Goal: Information Seeking & Learning: Check status

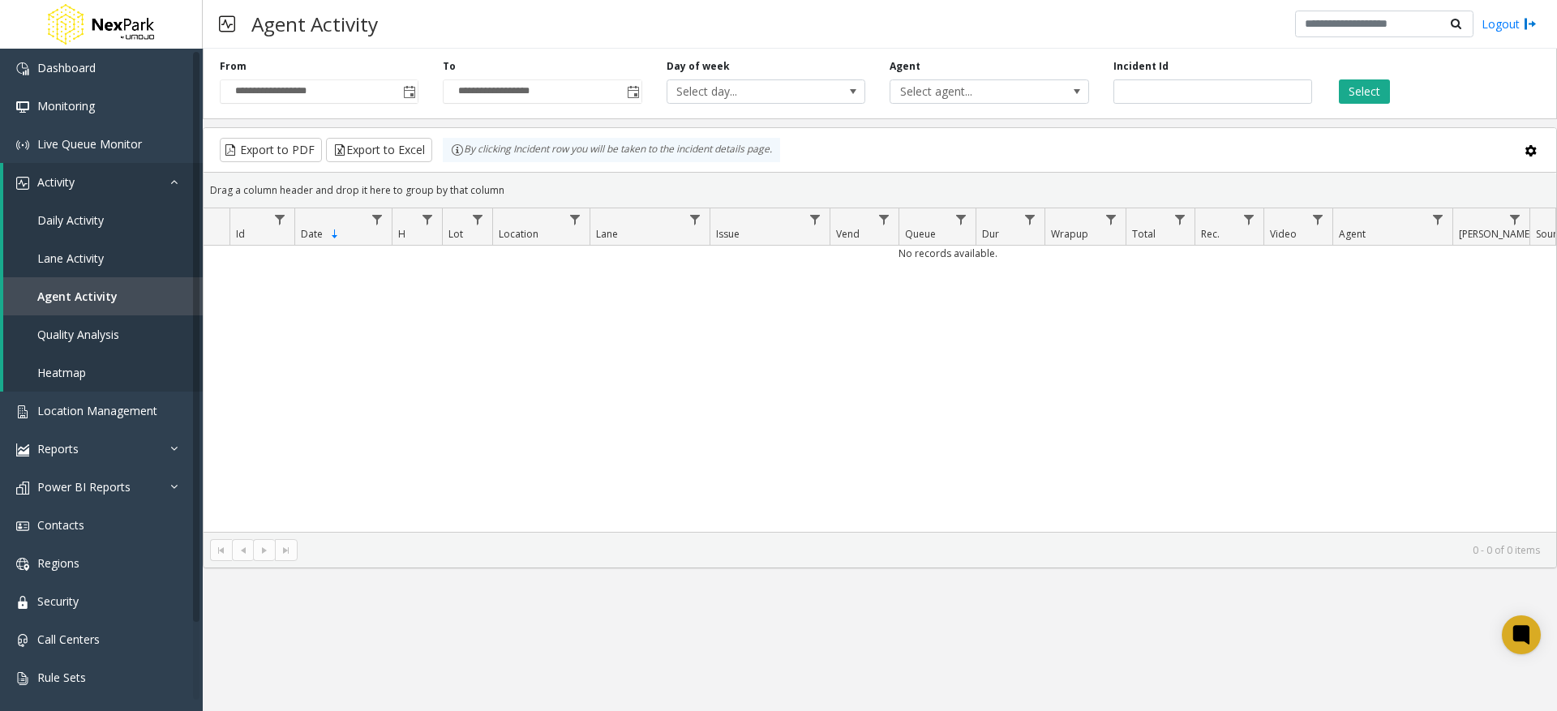
click at [804, 376] on div "No records available." at bounding box center [880, 389] width 1353 height 286
click at [407, 86] on span "Toggle popup" at bounding box center [409, 92] width 13 height 13
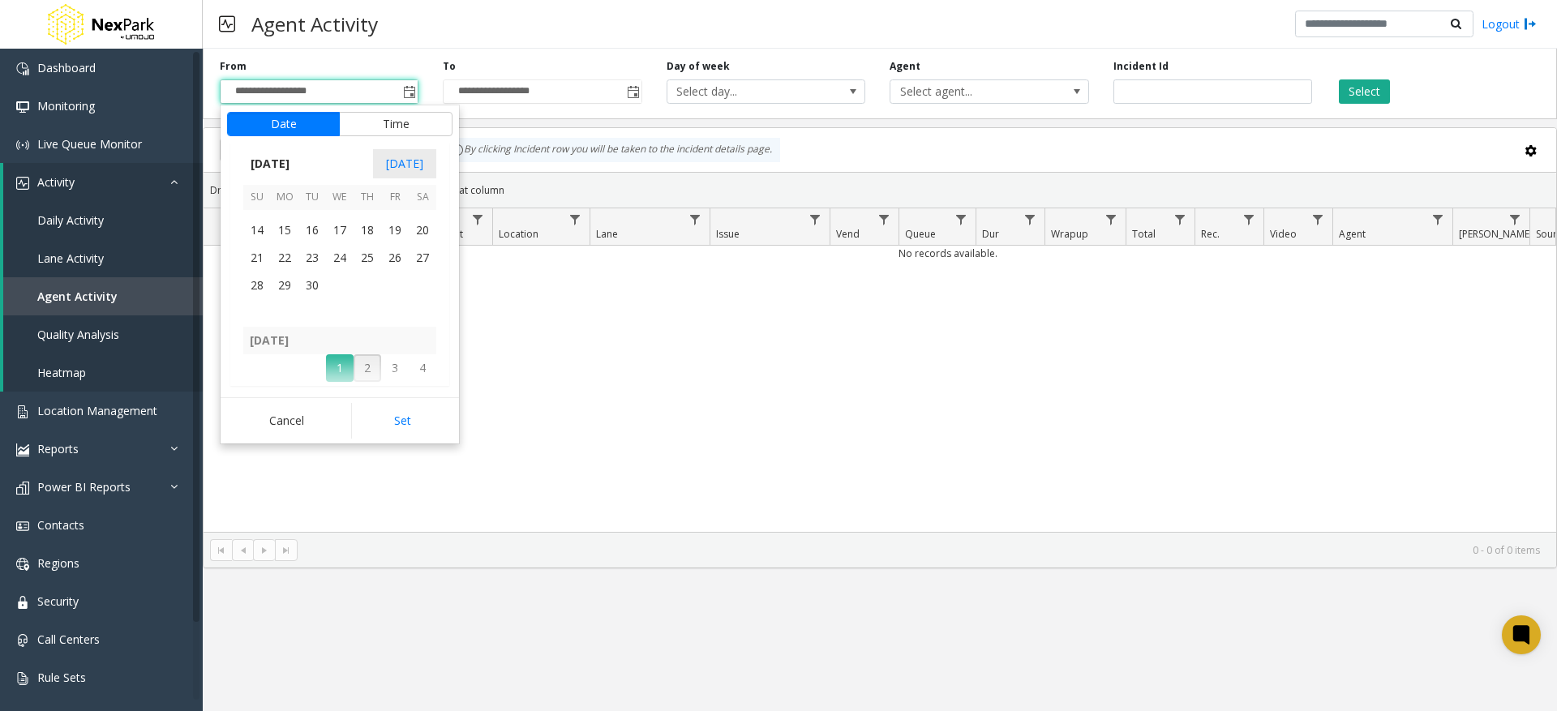
scroll to position [290820, 0]
click at [259, 237] on span "3" at bounding box center [257, 231] width 28 height 28
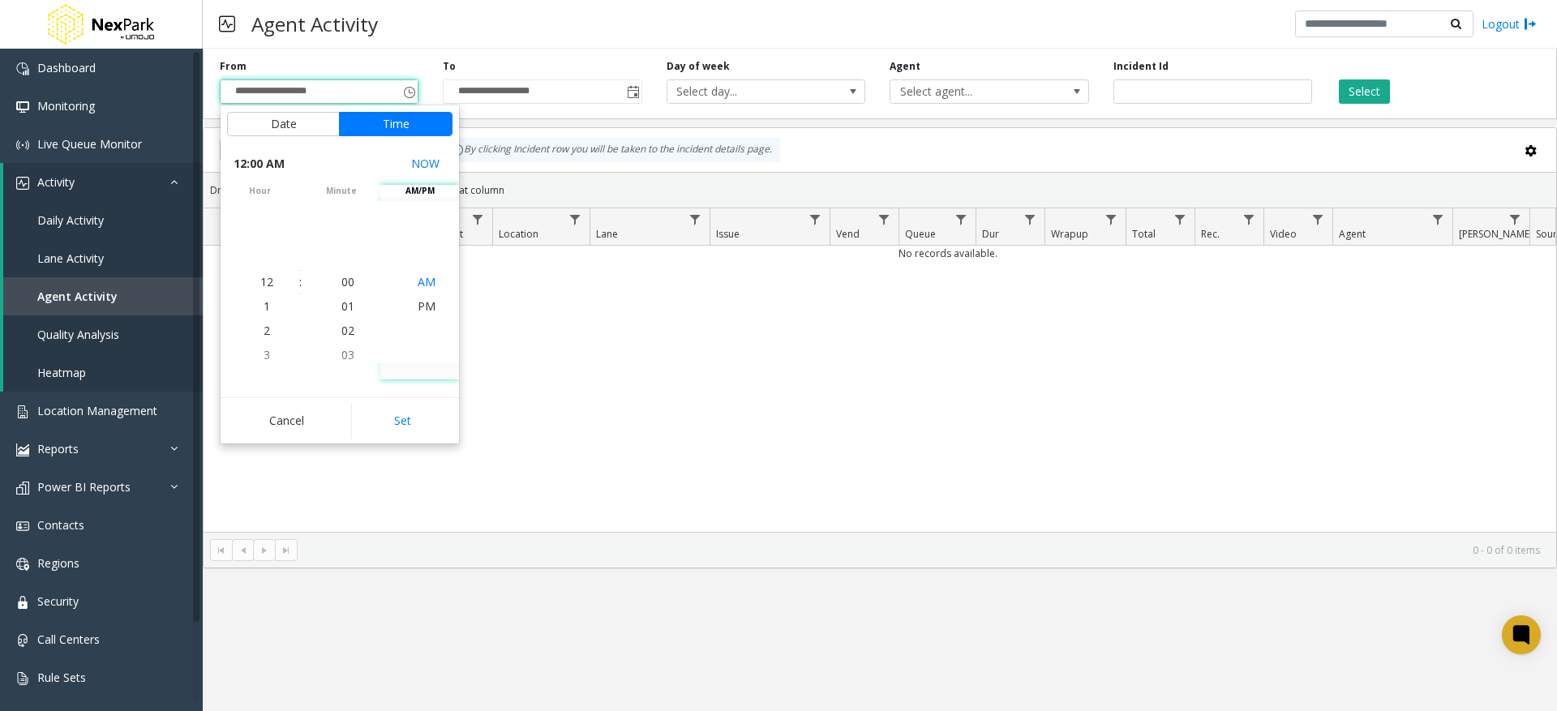
click at [424, 280] on span "AM" at bounding box center [427, 281] width 18 height 15
click at [429, 427] on button "Set" at bounding box center [402, 421] width 102 height 36
type input "**********"
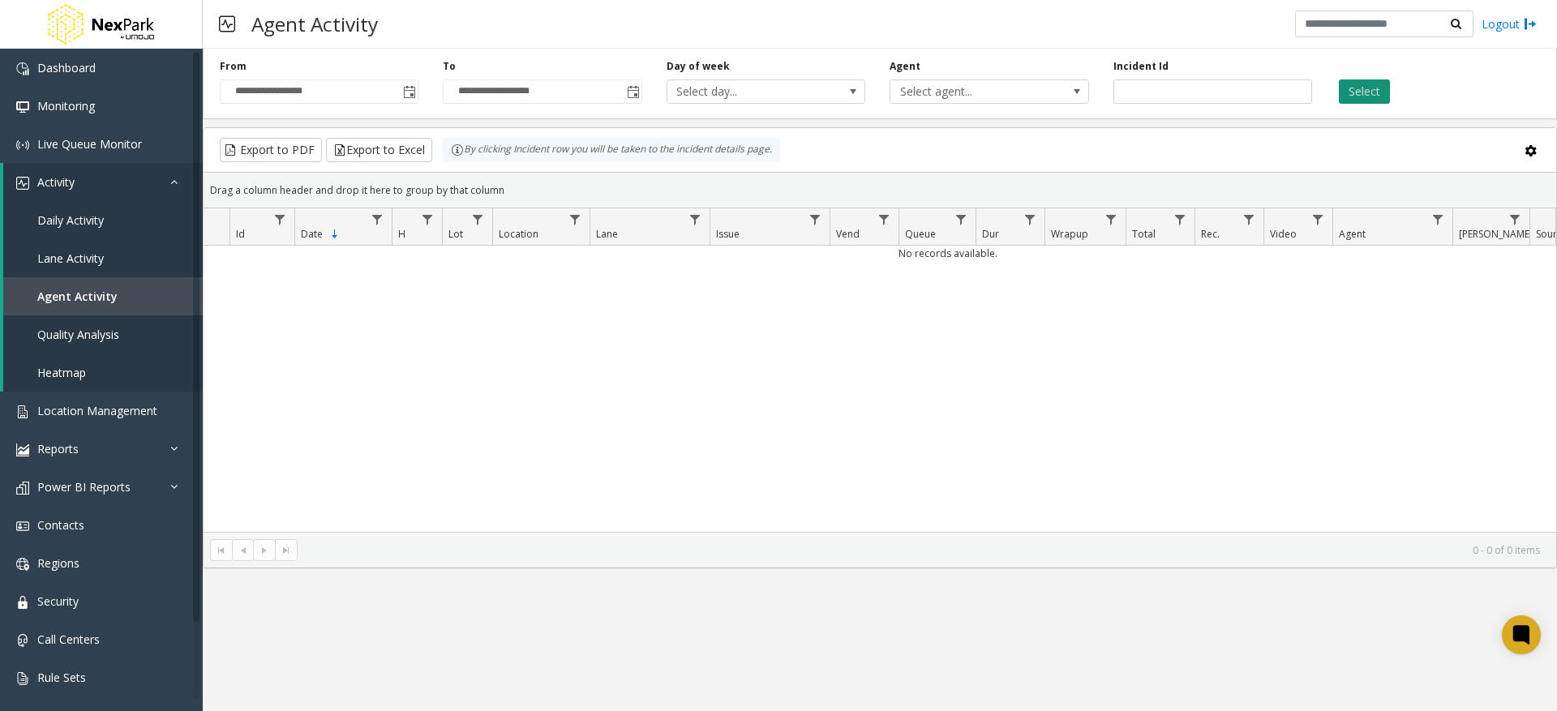
click at [1371, 86] on button "Select" at bounding box center [1364, 91] width 51 height 24
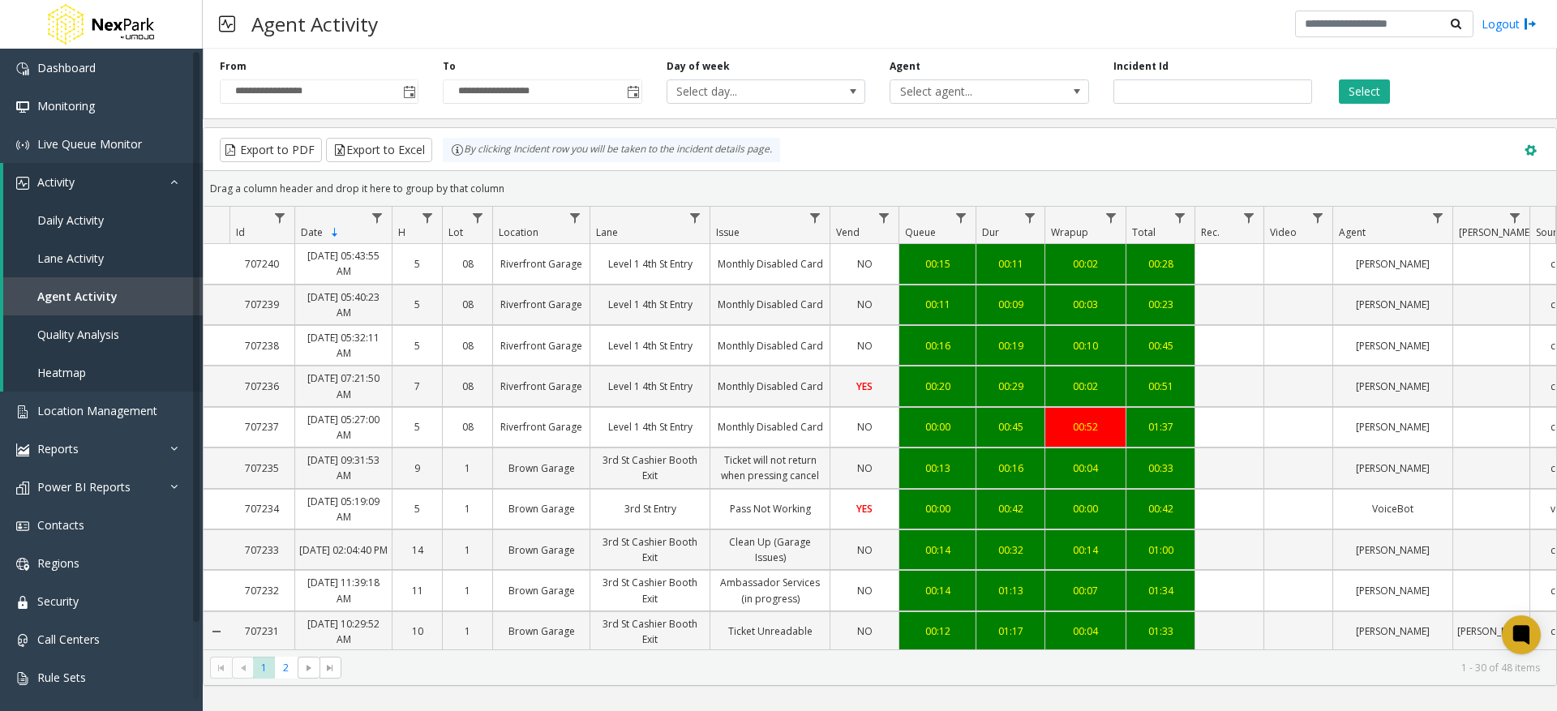
click at [1527, 151] on span at bounding box center [1531, 151] width 18 height 18
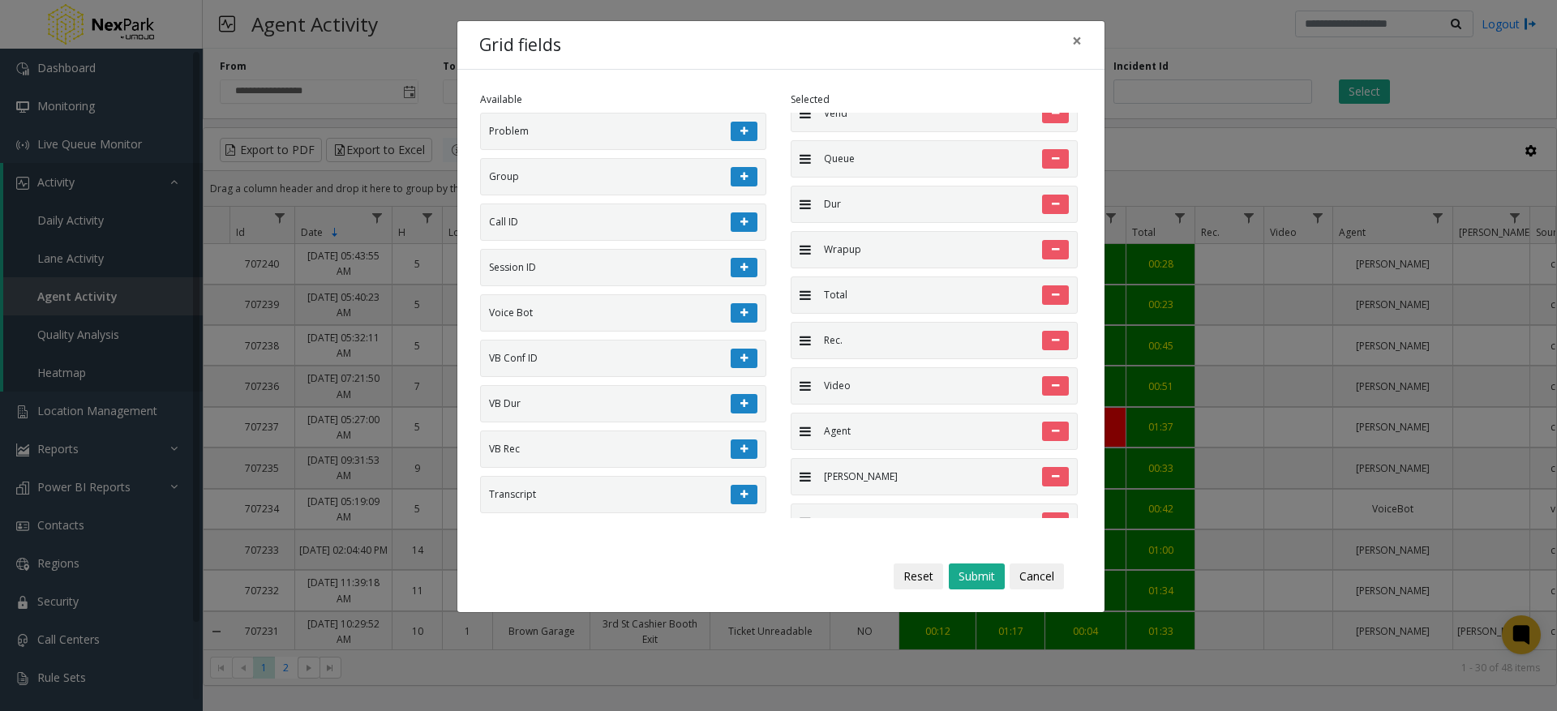
scroll to position [426, 0]
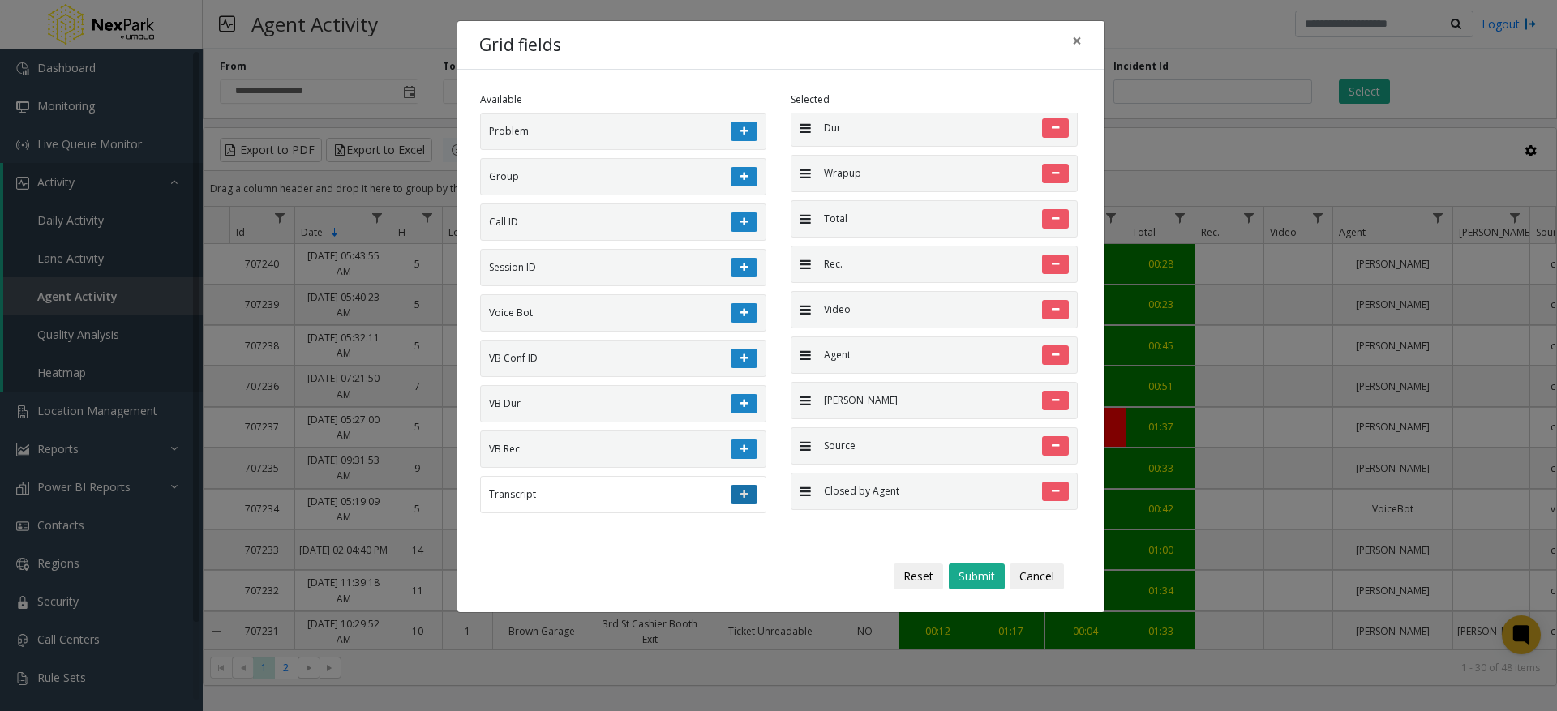
click at [741, 500] on icon at bounding box center [744, 495] width 7 height 10
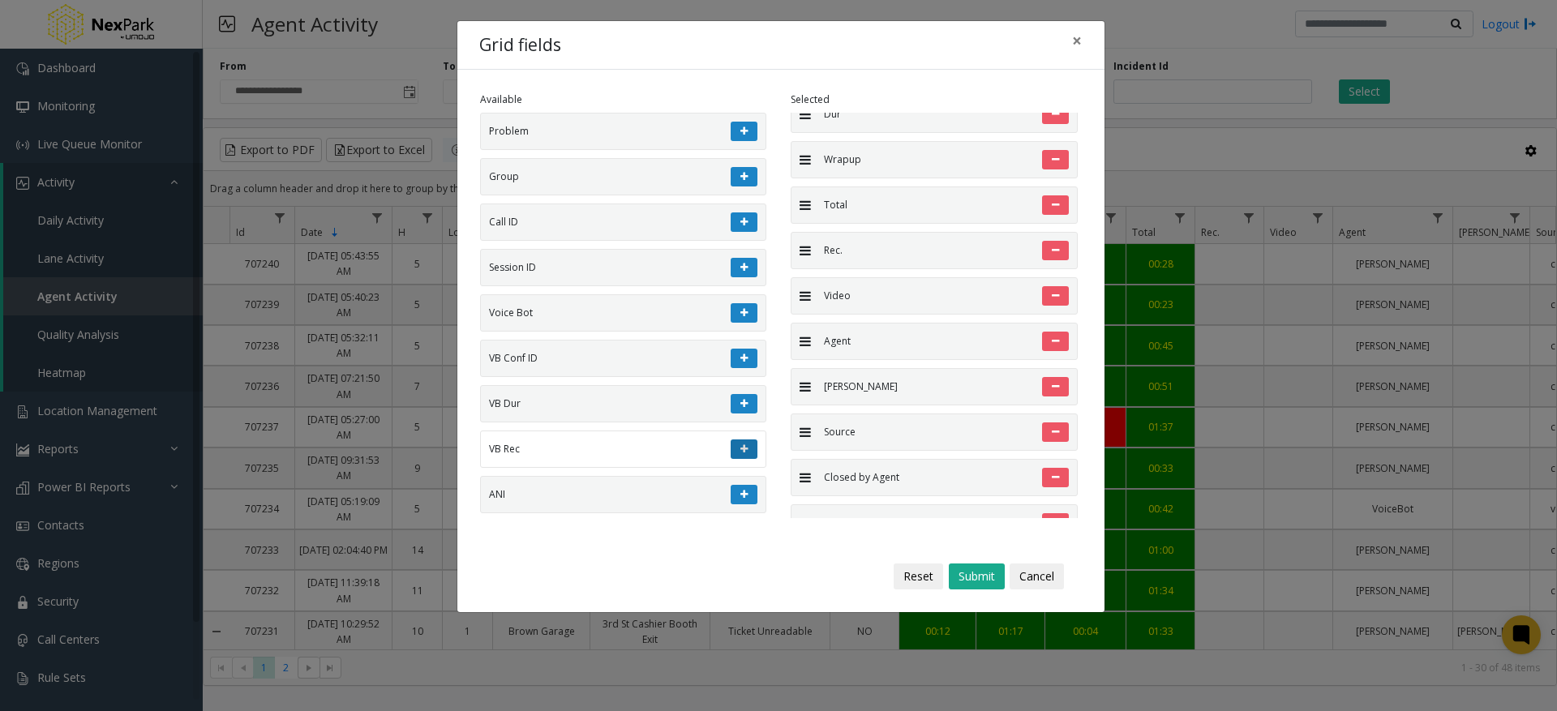
click at [731, 459] on button at bounding box center [744, 449] width 27 height 19
click at [741, 409] on icon at bounding box center [744, 404] width 7 height 10
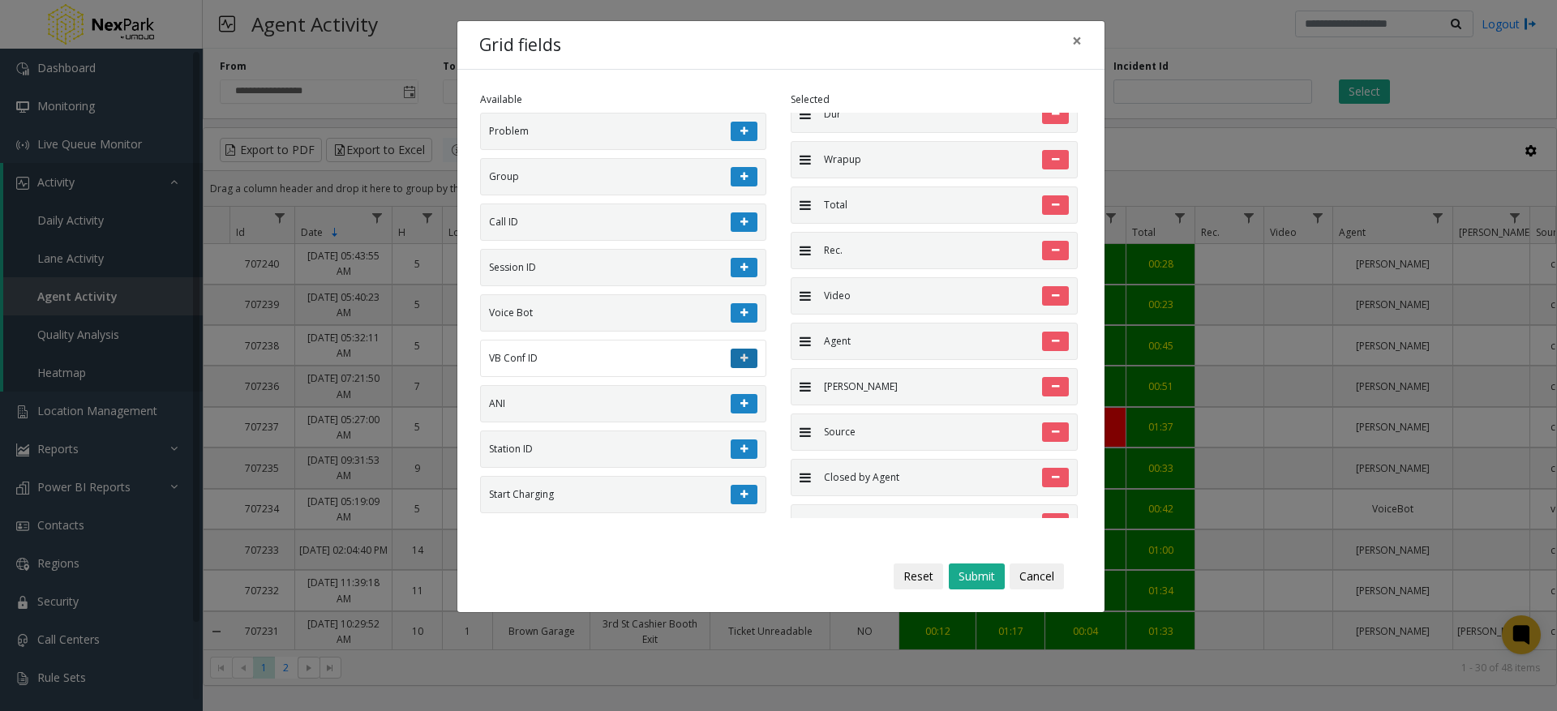
click at [741, 363] on icon at bounding box center [744, 359] width 7 height 10
click at [733, 307] on button at bounding box center [744, 312] width 27 height 19
click at [741, 273] on icon at bounding box center [744, 268] width 7 height 10
click at [741, 268] on icon at bounding box center [744, 268] width 7 height 10
click at [741, 270] on icon at bounding box center [744, 268] width 7 height 10
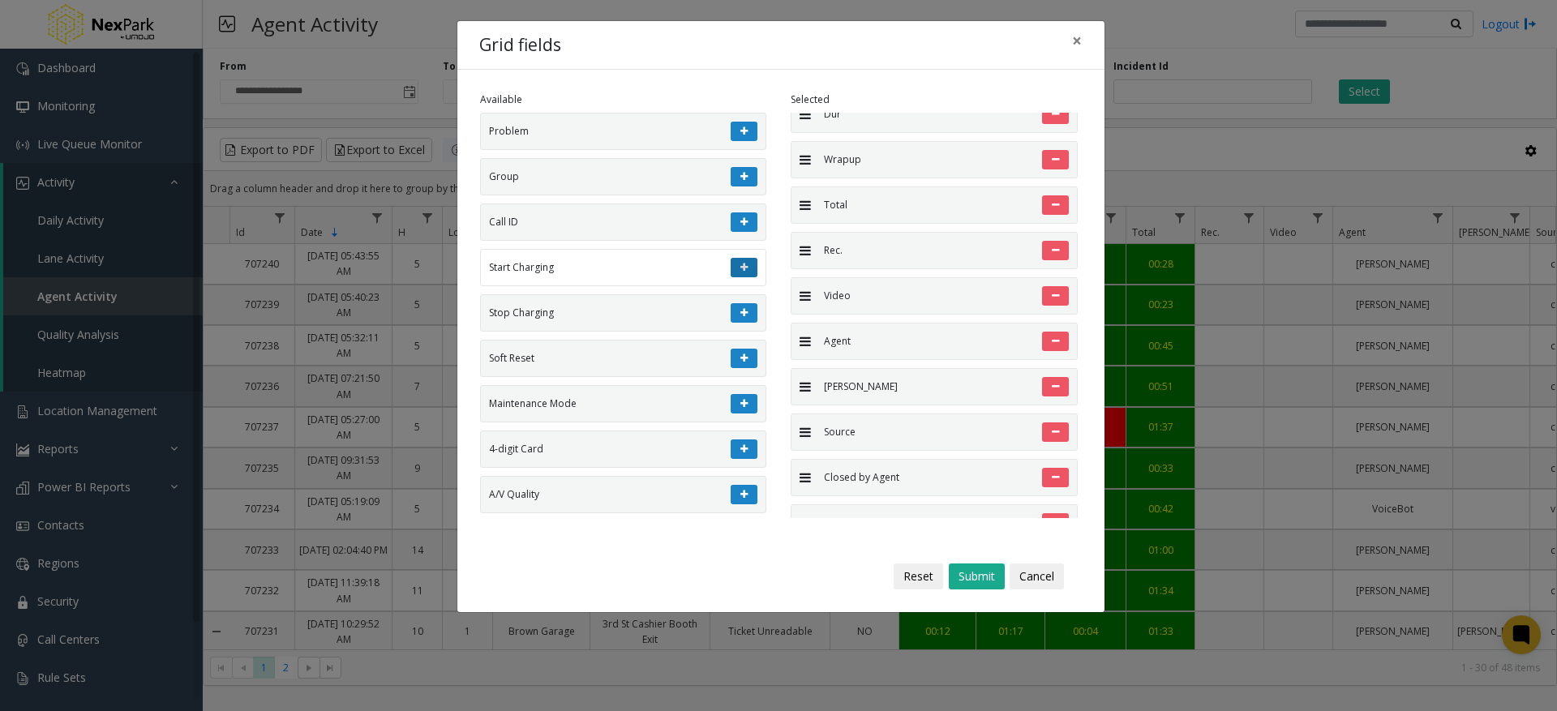
click at [741, 273] on icon at bounding box center [744, 268] width 7 height 10
click at [731, 276] on button at bounding box center [744, 267] width 27 height 19
click at [741, 273] on icon at bounding box center [744, 268] width 7 height 10
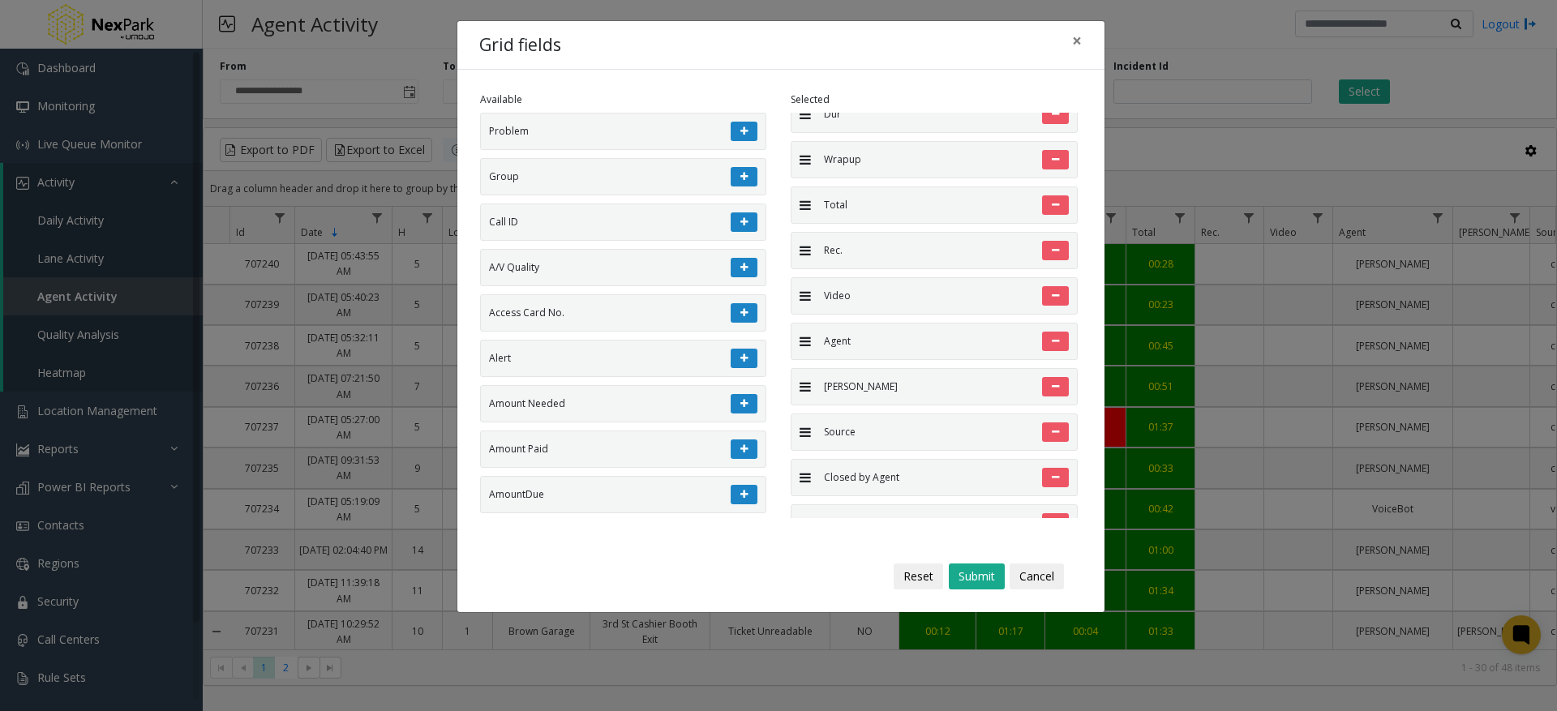
click at [741, 273] on icon at bounding box center [744, 268] width 7 height 10
click at [741, 308] on icon at bounding box center [744, 313] width 7 height 10
click at [741, 273] on icon at bounding box center [744, 268] width 7 height 10
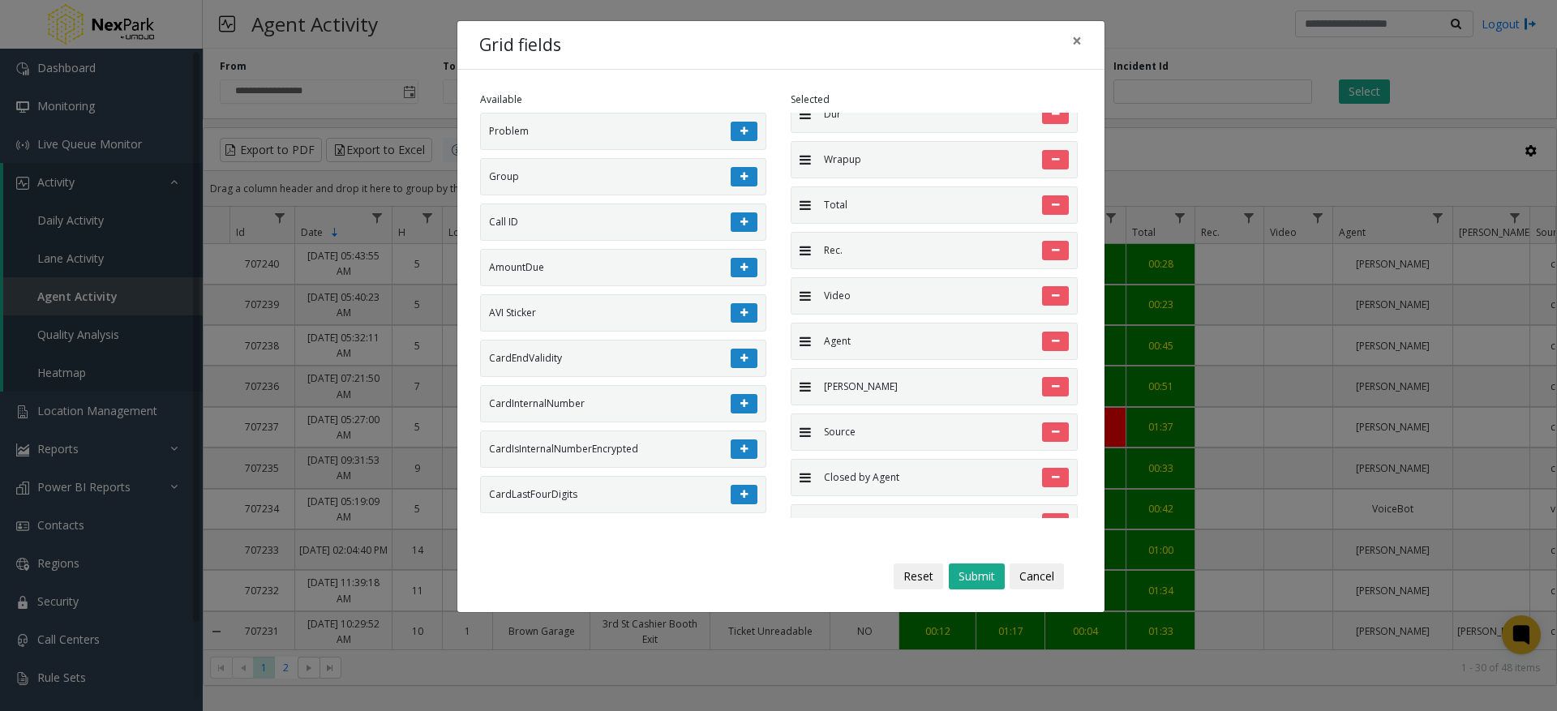
click at [741, 273] on icon at bounding box center [744, 268] width 7 height 10
click at [741, 308] on icon at bounding box center [744, 313] width 7 height 10
click at [741, 273] on icon at bounding box center [744, 268] width 7 height 10
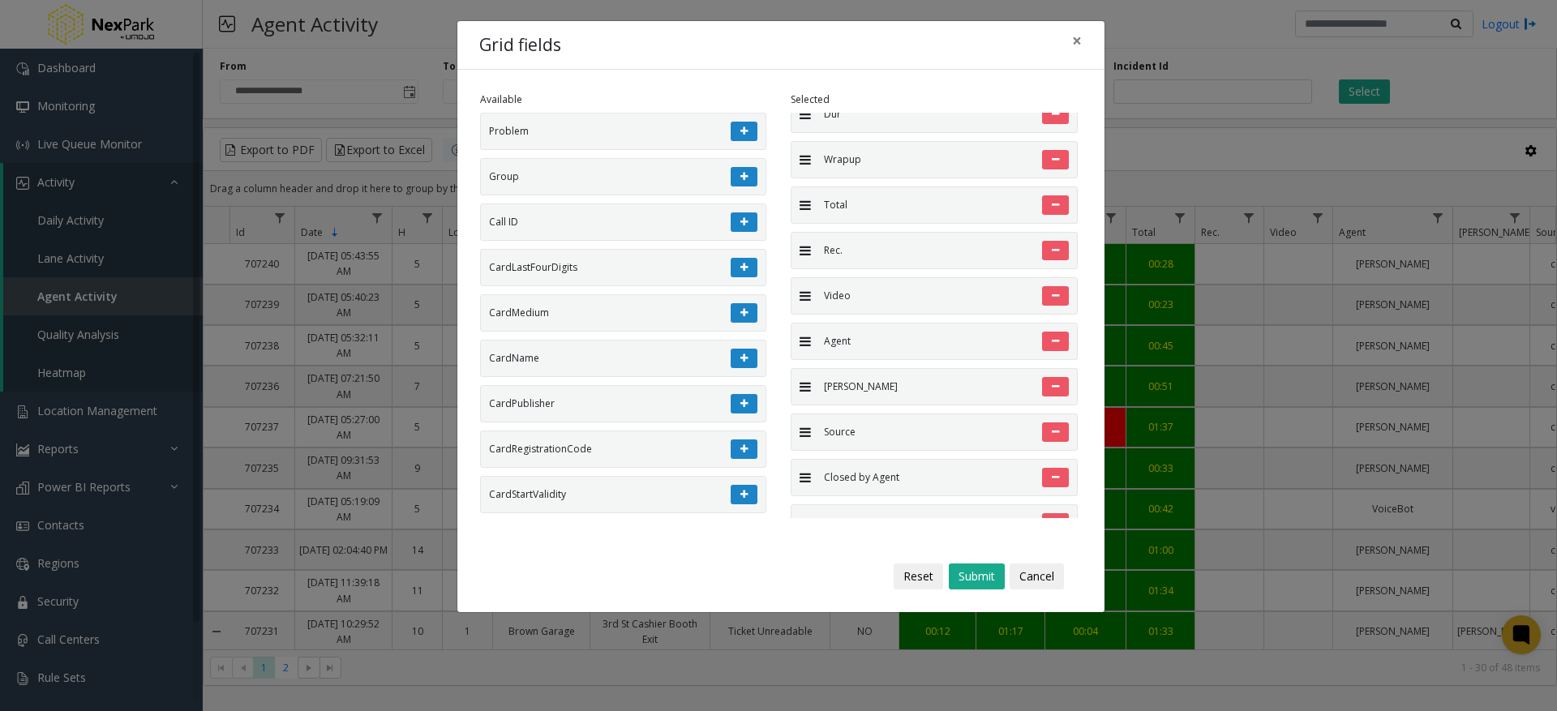
click at [741, 273] on icon at bounding box center [744, 268] width 7 height 10
click at [741, 308] on icon at bounding box center [744, 313] width 7 height 10
click at [741, 273] on icon at bounding box center [744, 268] width 7 height 10
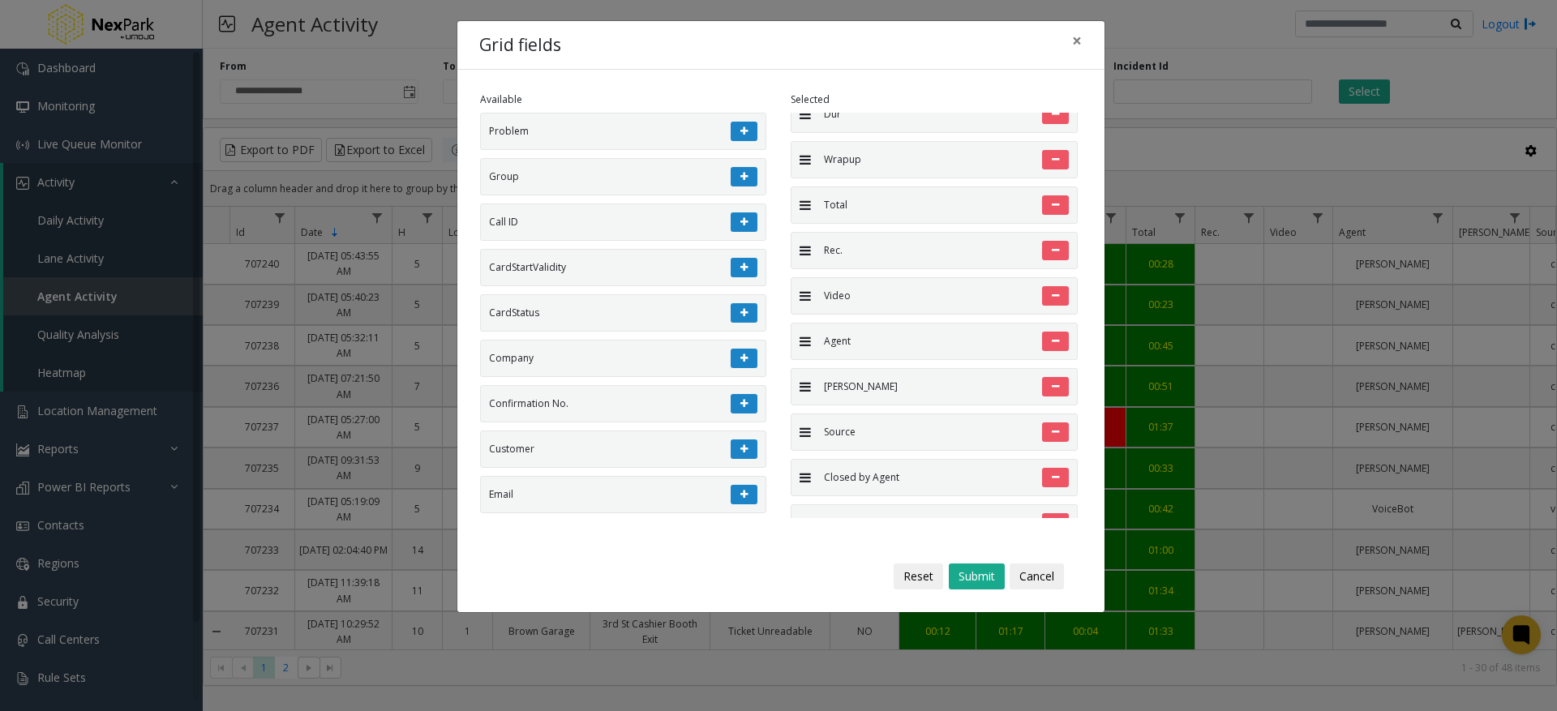
click at [741, 273] on icon at bounding box center [744, 268] width 7 height 10
click at [741, 308] on icon at bounding box center [744, 313] width 7 height 10
click at [741, 273] on icon at bounding box center [744, 268] width 7 height 10
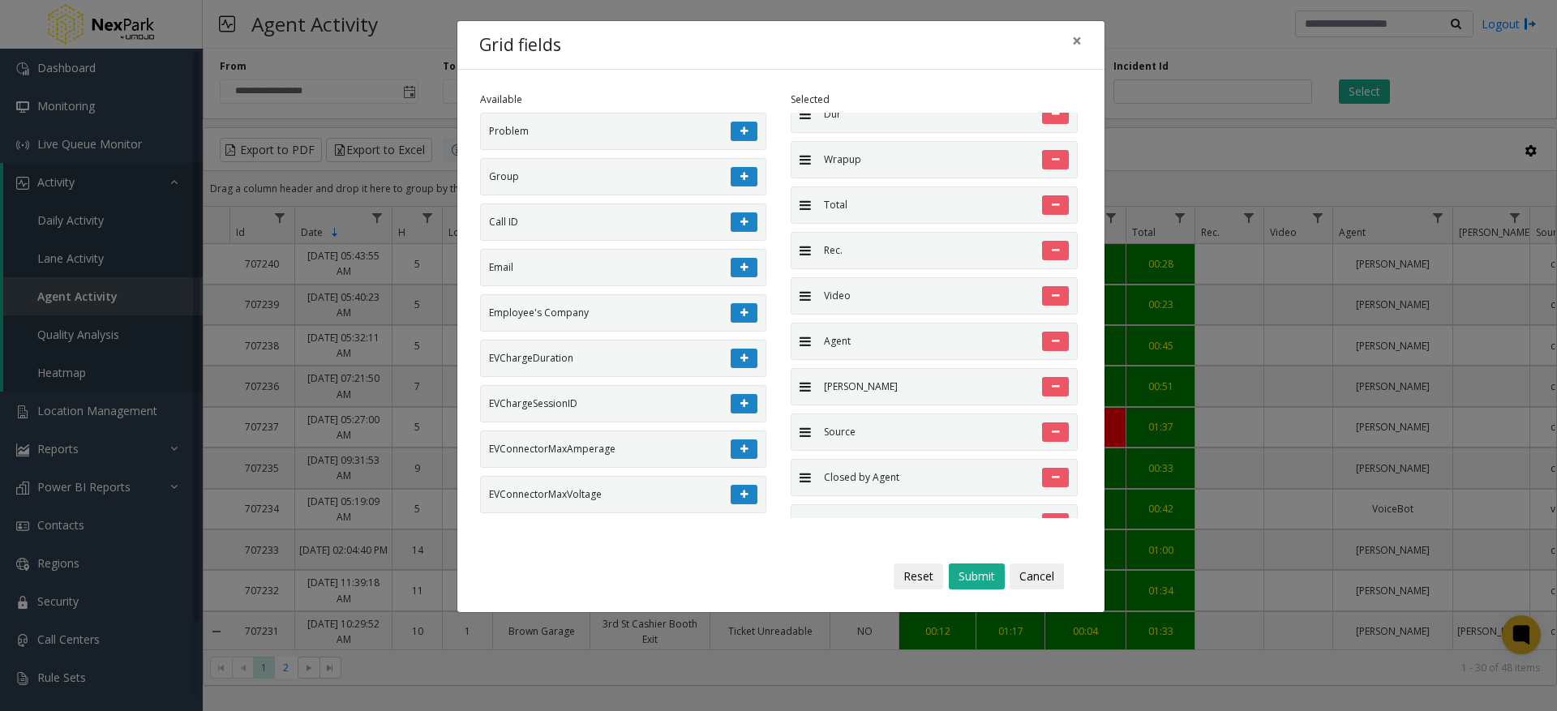
click at [741, 273] on icon at bounding box center [744, 268] width 7 height 10
click at [741, 308] on icon at bounding box center [744, 313] width 7 height 10
click at [741, 273] on icon at bounding box center [744, 268] width 7 height 10
click at [741, 308] on icon at bounding box center [744, 313] width 7 height 10
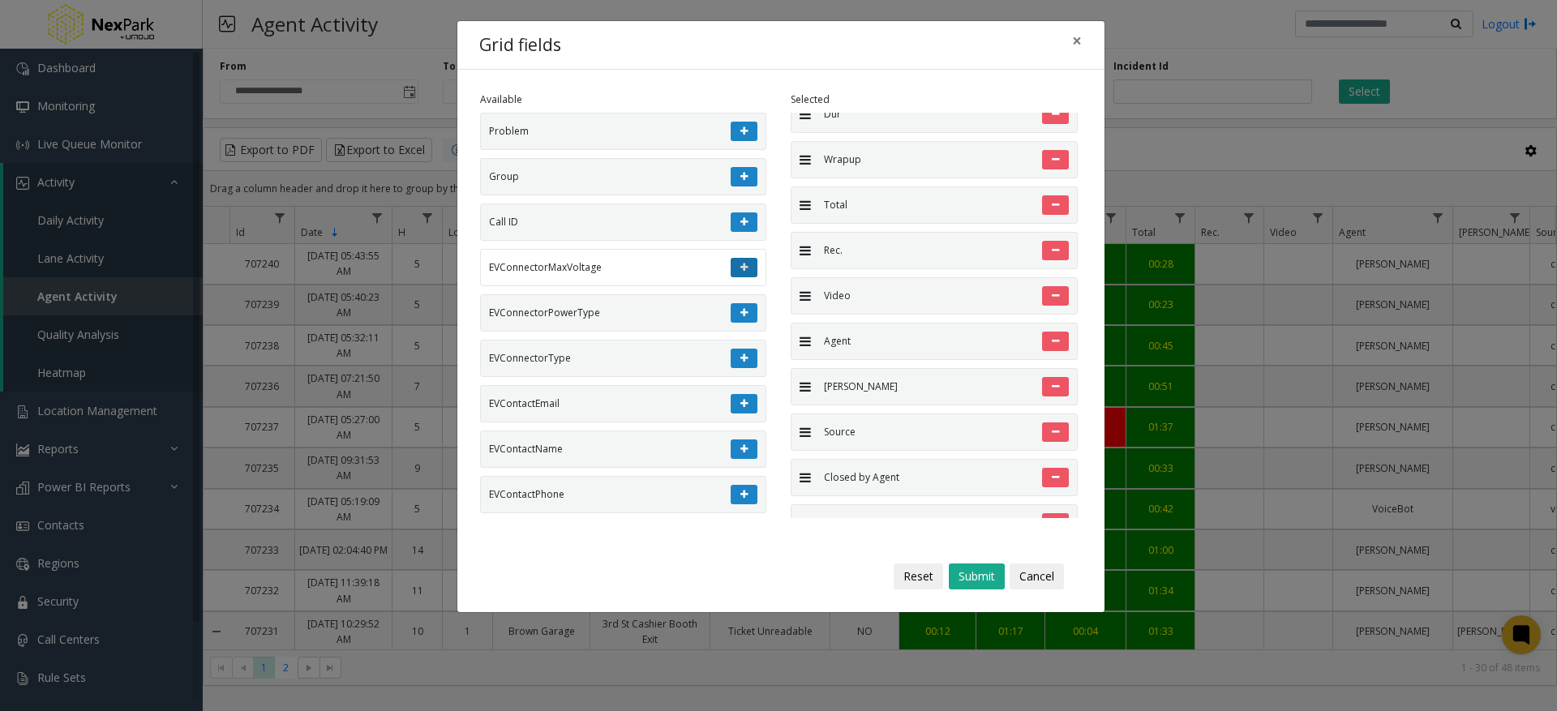
click at [741, 273] on icon at bounding box center [744, 268] width 7 height 10
click at [741, 270] on icon at bounding box center [744, 268] width 7 height 10
click at [741, 308] on icon at bounding box center [744, 313] width 7 height 10
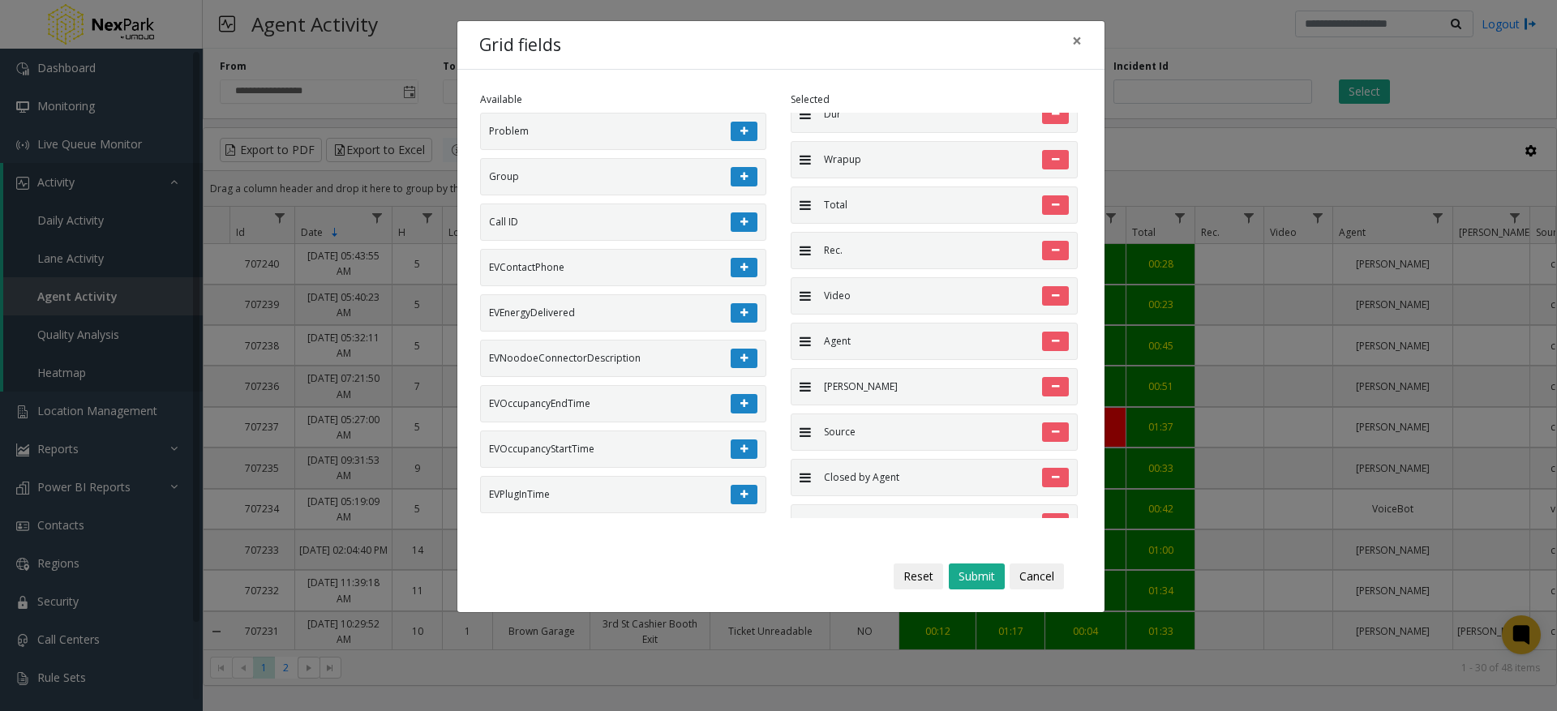
click at [741, 270] on icon at bounding box center [744, 268] width 7 height 10
click at [741, 308] on icon at bounding box center [744, 313] width 7 height 10
click at [741, 273] on icon at bounding box center [744, 268] width 7 height 10
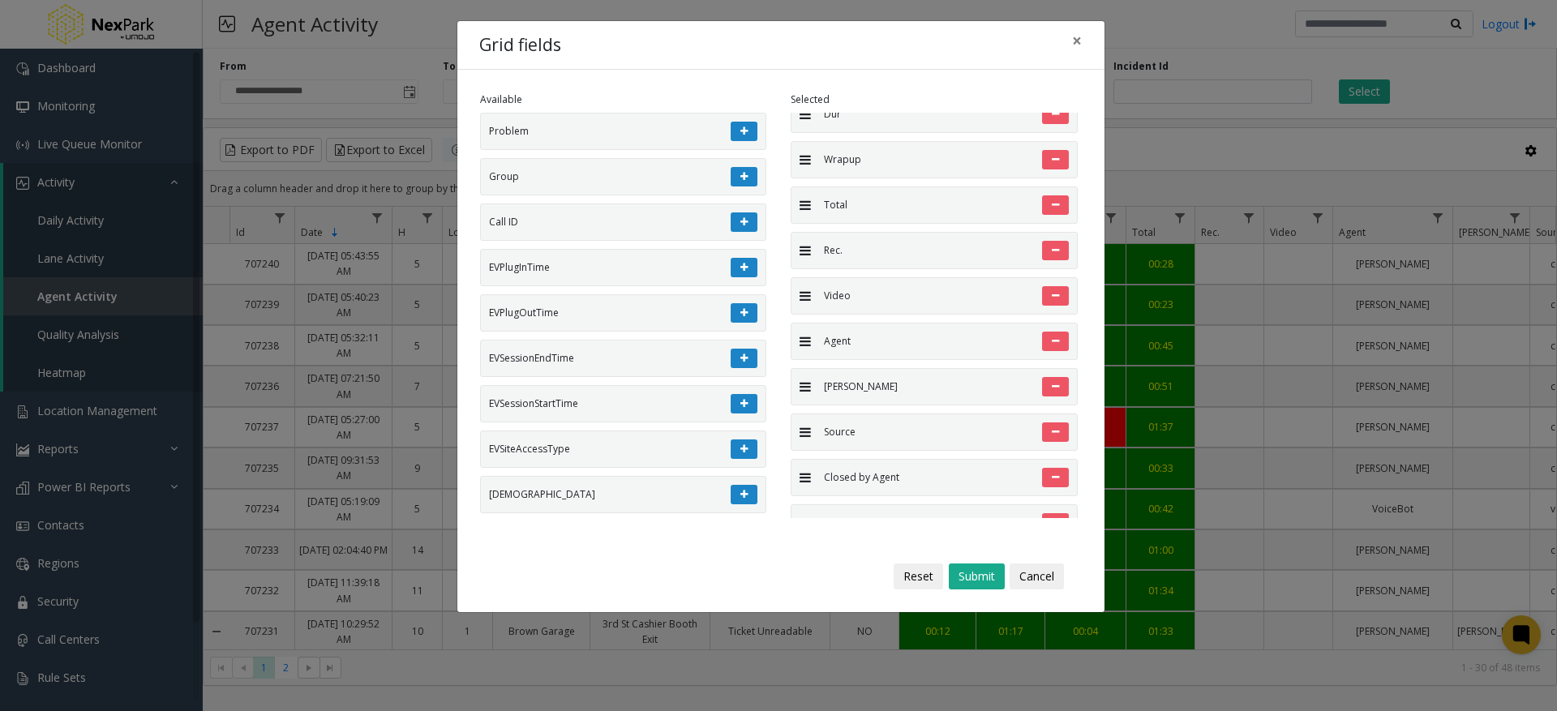
click at [741, 273] on icon at bounding box center [744, 268] width 7 height 10
click at [741, 308] on icon at bounding box center [744, 313] width 7 height 10
click at [741, 273] on icon at bounding box center [744, 268] width 7 height 10
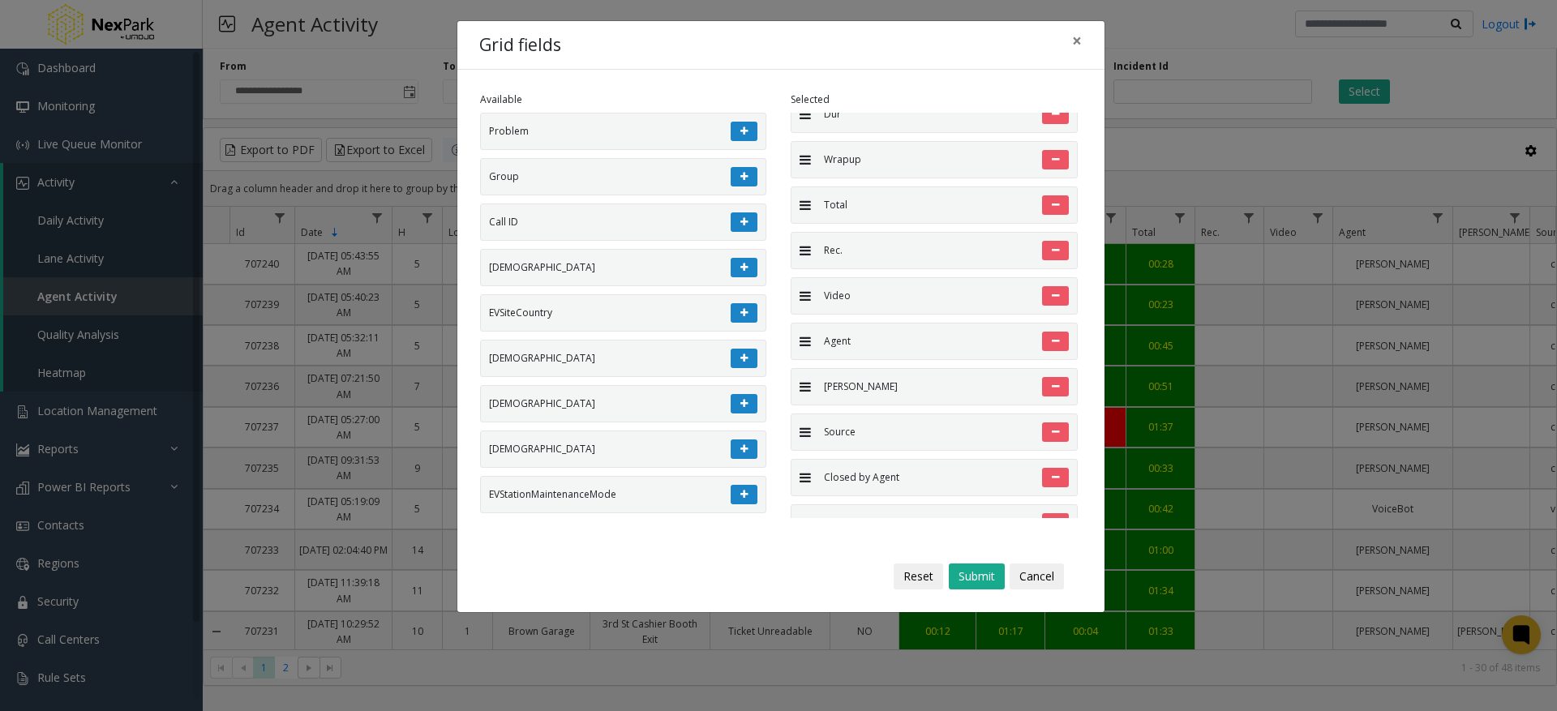
click at [741, 273] on icon at bounding box center [744, 268] width 7 height 10
click at [741, 308] on icon at bounding box center [744, 313] width 7 height 10
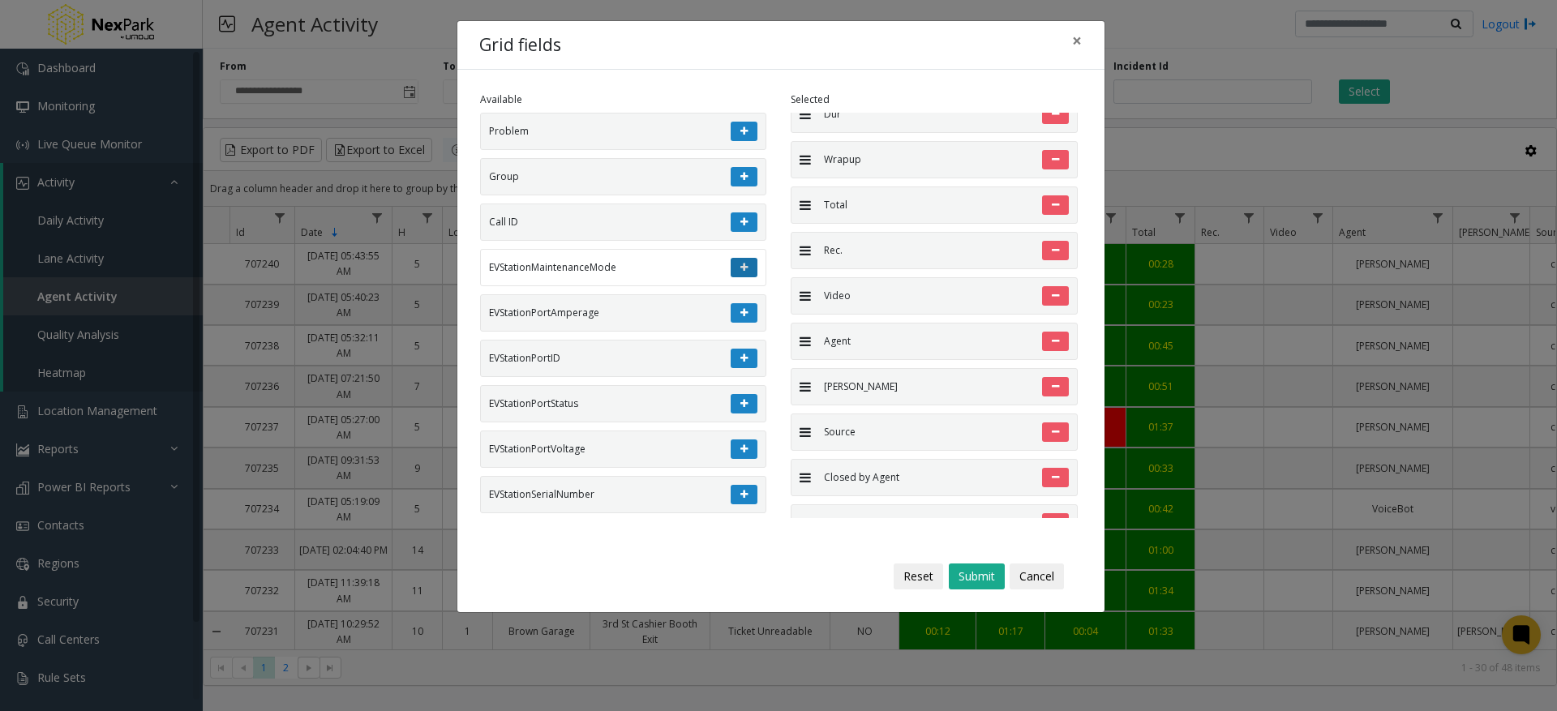
click at [741, 273] on icon at bounding box center [744, 268] width 7 height 10
click at [741, 268] on icon at bounding box center [744, 268] width 7 height 10
click at [741, 266] on icon at bounding box center [744, 268] width 7 height 10
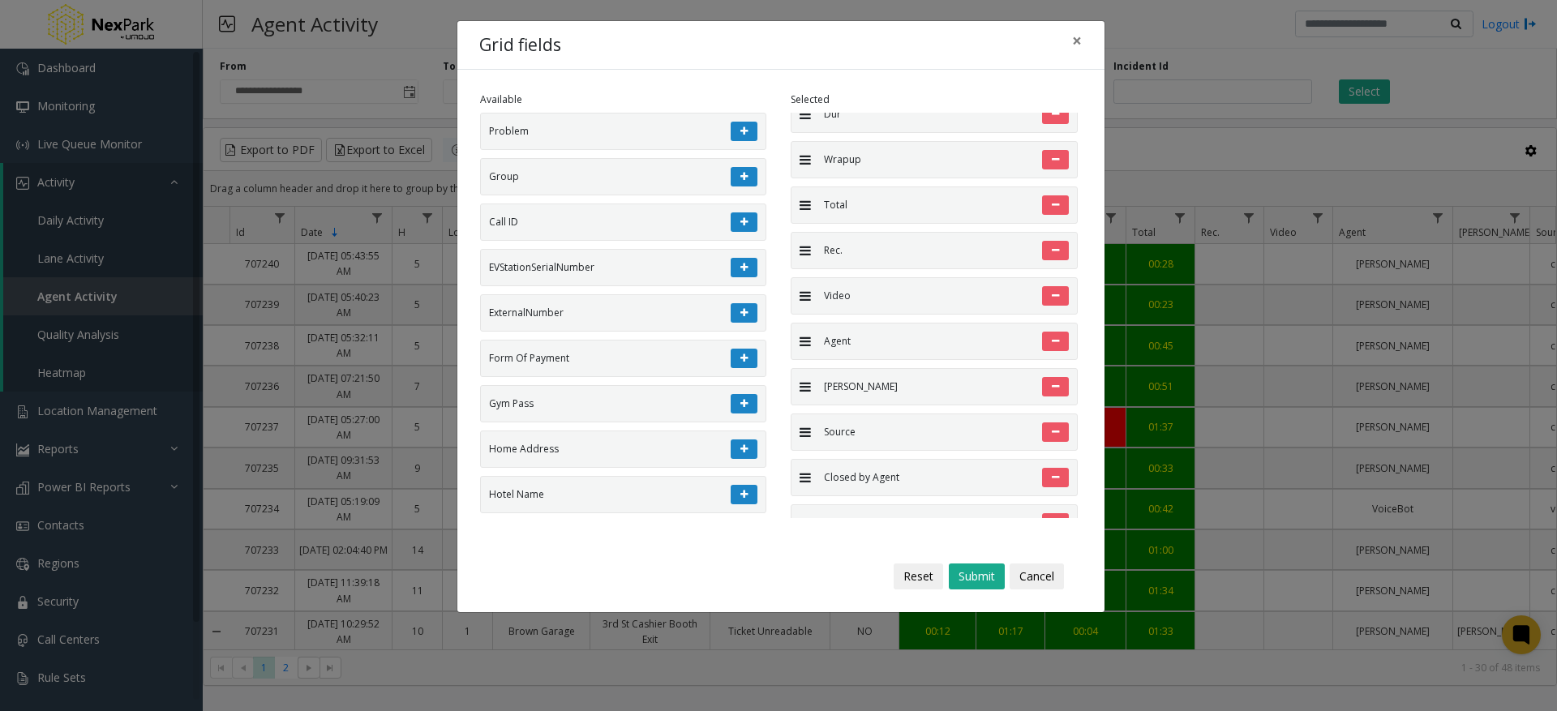
click at [741, 266] on icon at bounding box center [744, 268] width 7 height 10
click at [741, 308] on icon at bounding box center [744, 313] width 7 height 10
click at [741, 266] on icon at bounding box center [744, 268] width 7 height 10
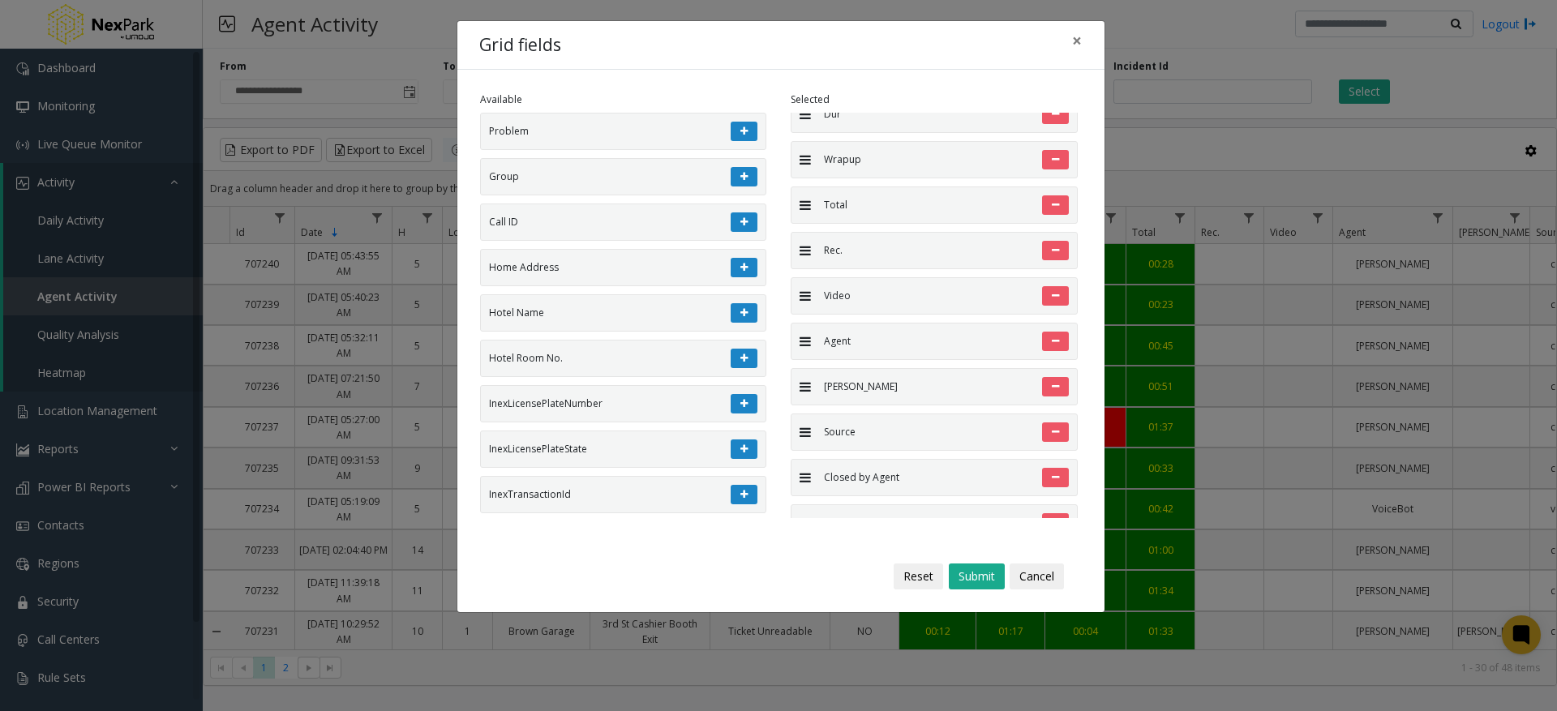
click at [741, 308] on icon at bounding box center [744, 313] width 7 height 10
click at [741, 266] on icon at bounding box center [744, 268] width 7 height 10
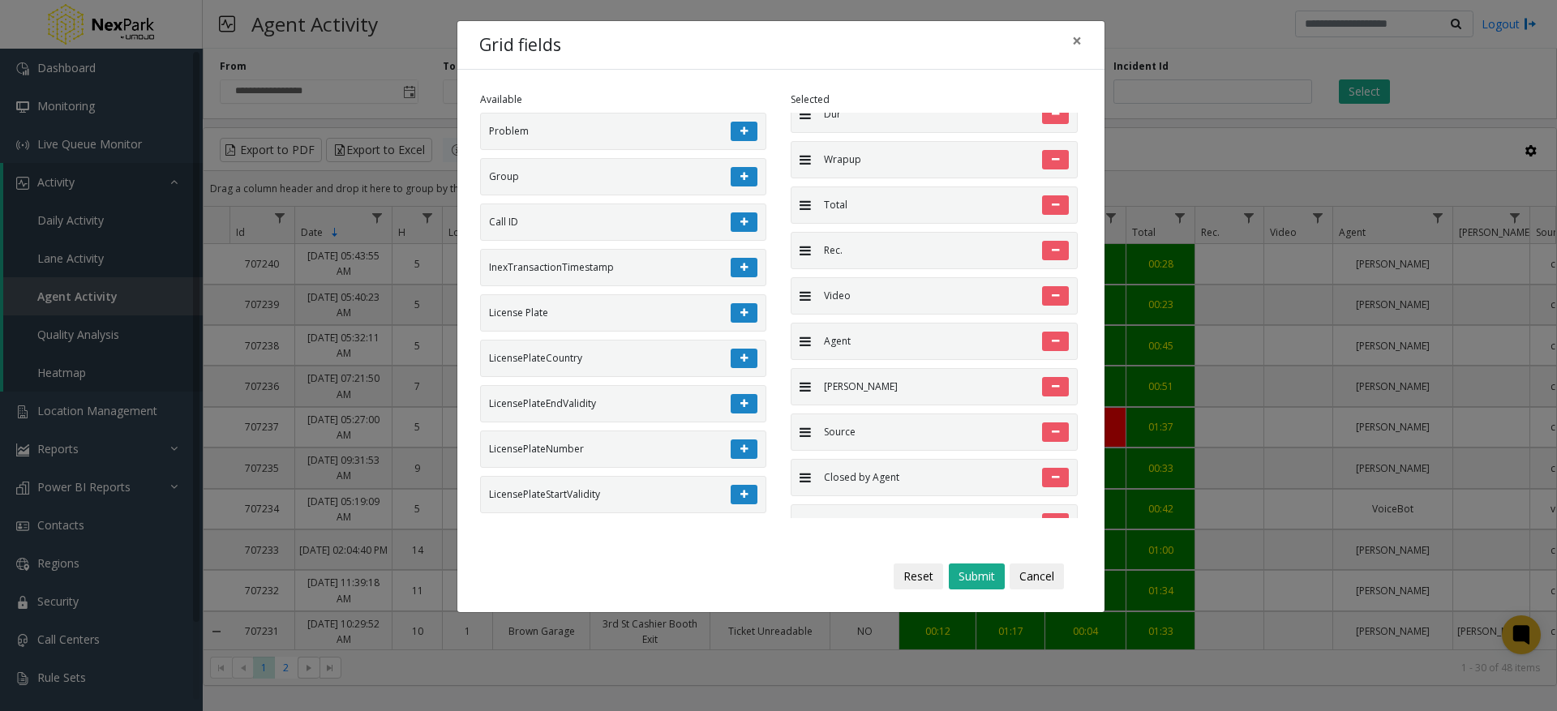
click at [741, 266] on icon at bounding box center [744, 268] width 7 height 10
click at [741, 308] on icon at bounding box center [744, 313] width 7 height 10
click at [741, 266] on icon at bounding box center [744, 268] width 7 height 10
click at [741, 273] on icon at bounding box center [744, 268] width 7 height 10
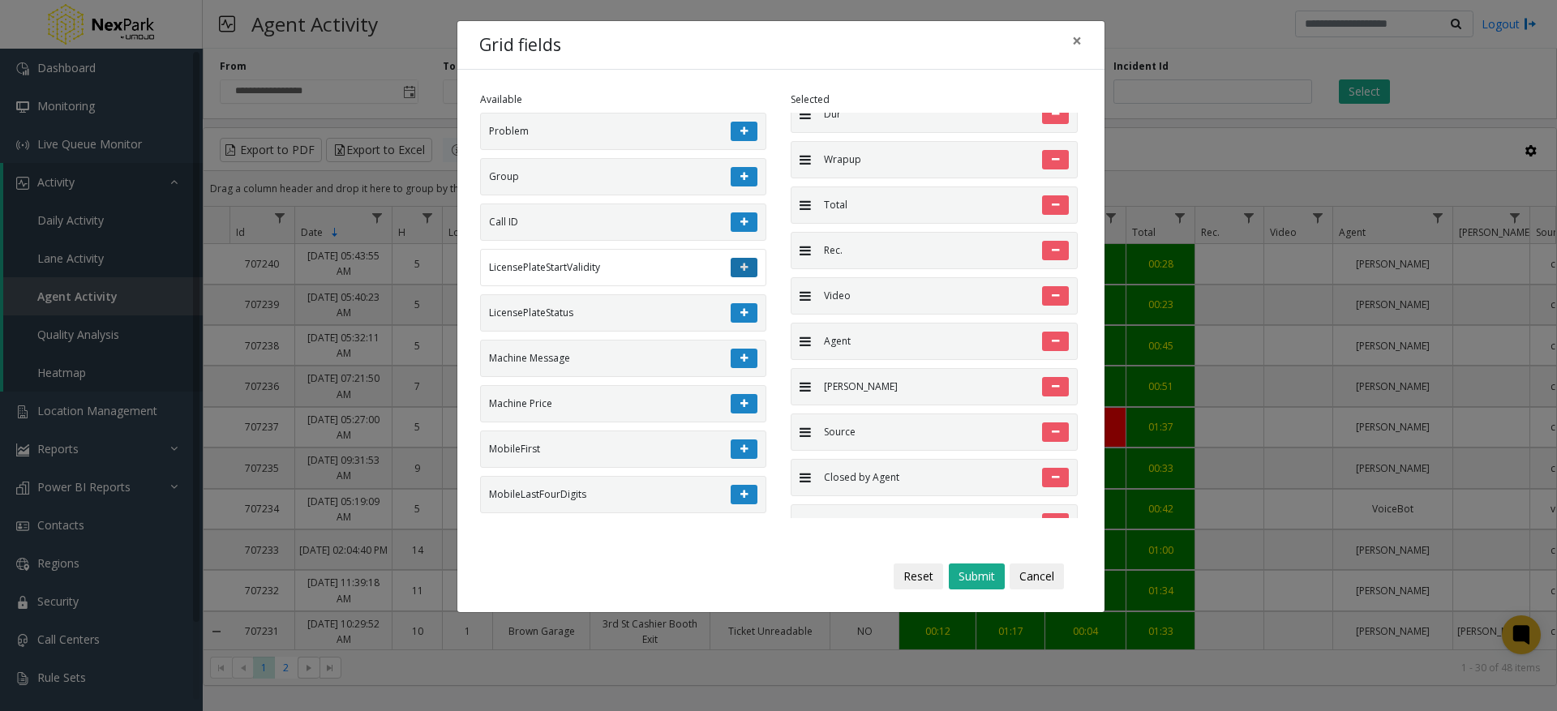
click at [741, 273] on icon at bounding box center [744, 268] width 7 height 10
click at [741, 308] on icon at bounding box center [744, 313] width 7 height 10
click at [741, 273] on icon at bounding box center [744, 268] width 7 height 10
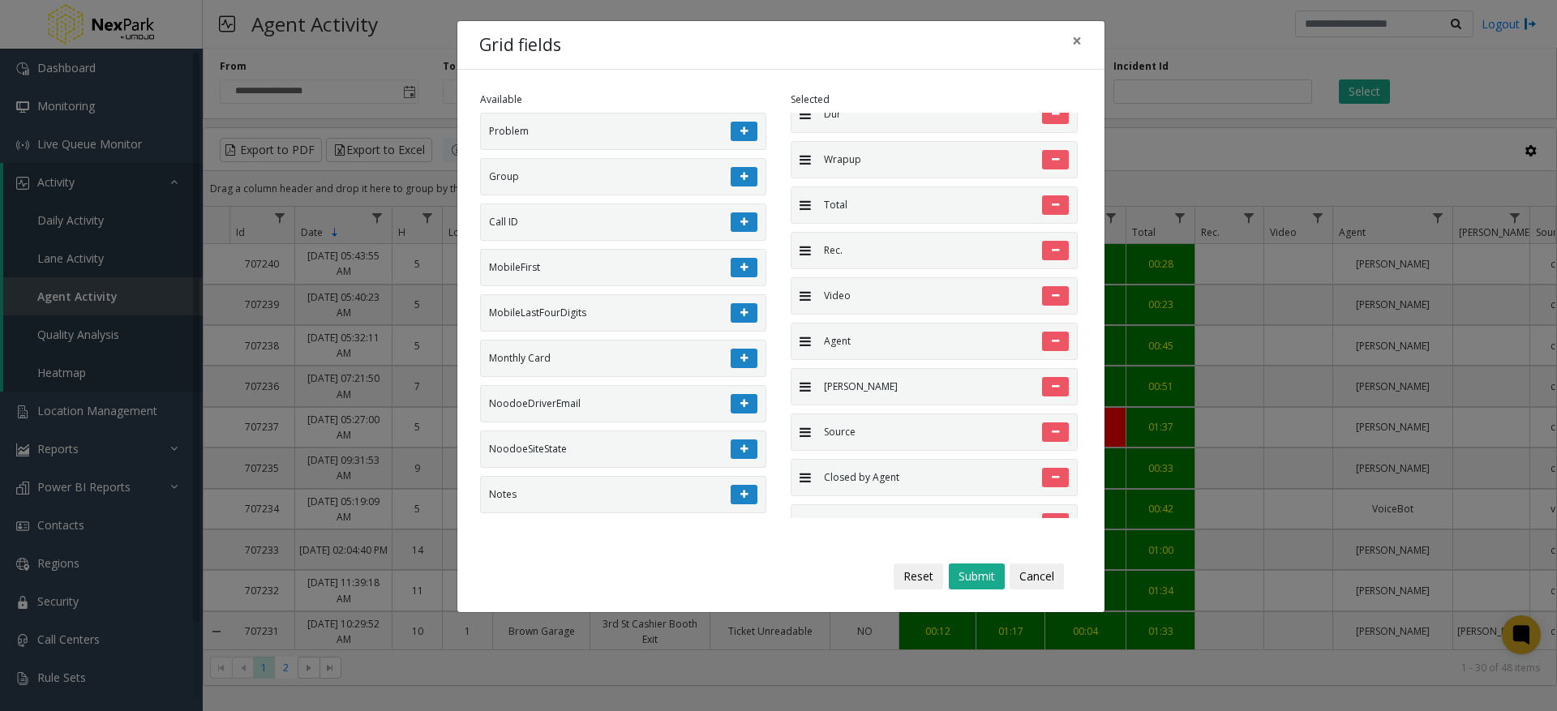
click at [741, 308] on icon at bounding box center [744, 313] width 7 height 10
click at [741, 273] on icon at bounding box center [744, 268] width 7 height 10
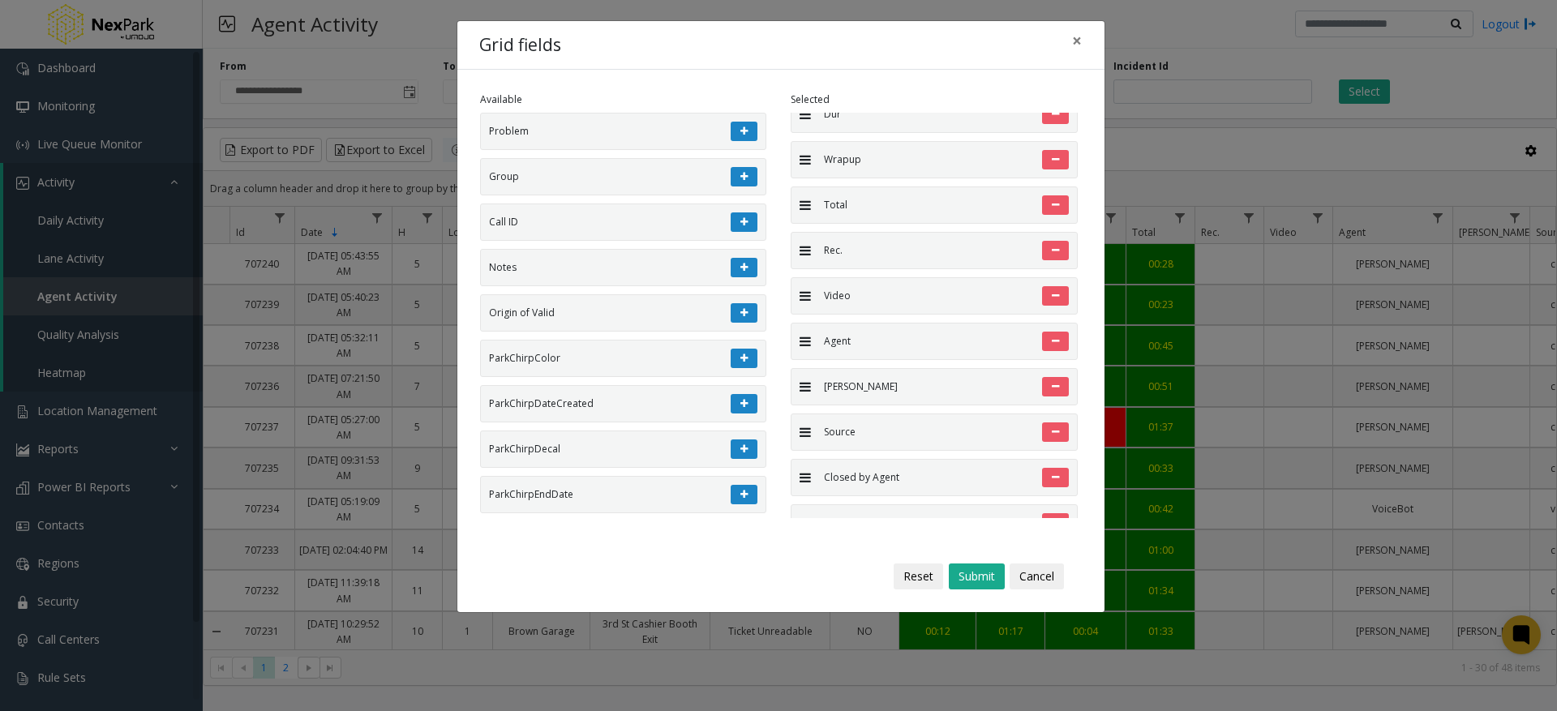
click at [741, 308] on icon at bounding box center [744, 313] width 7 height 10
click at [741, 273] on icon at bounding box center [744, 268] width 7 height 10
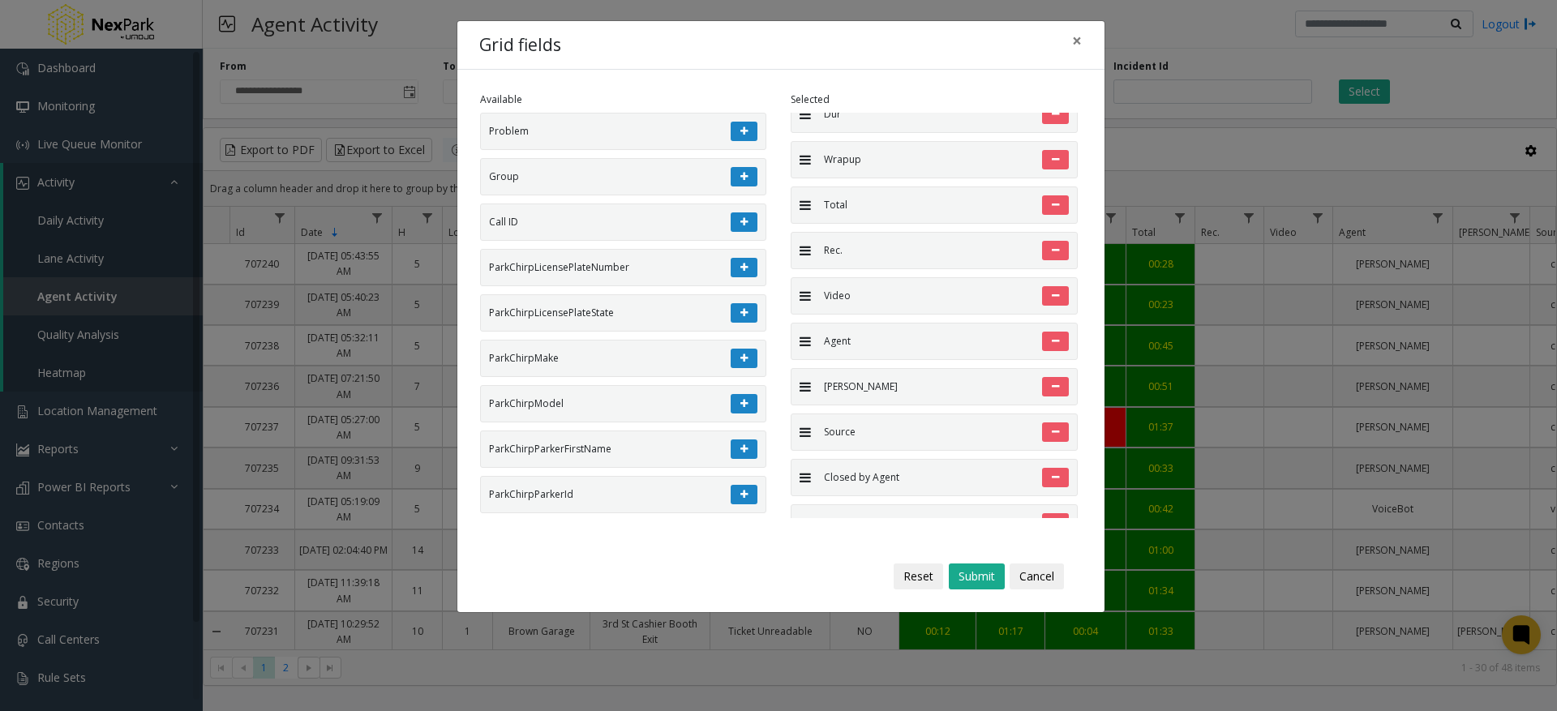
click at [741, 273] on icon at bounding box center [744, 268] width 7 height 10
click at [741, 308] on icon at bounding box center [744, 313] width 7 height 10
click at [741, 273] on icon at bounding box center [744, 268] width 7 height 10
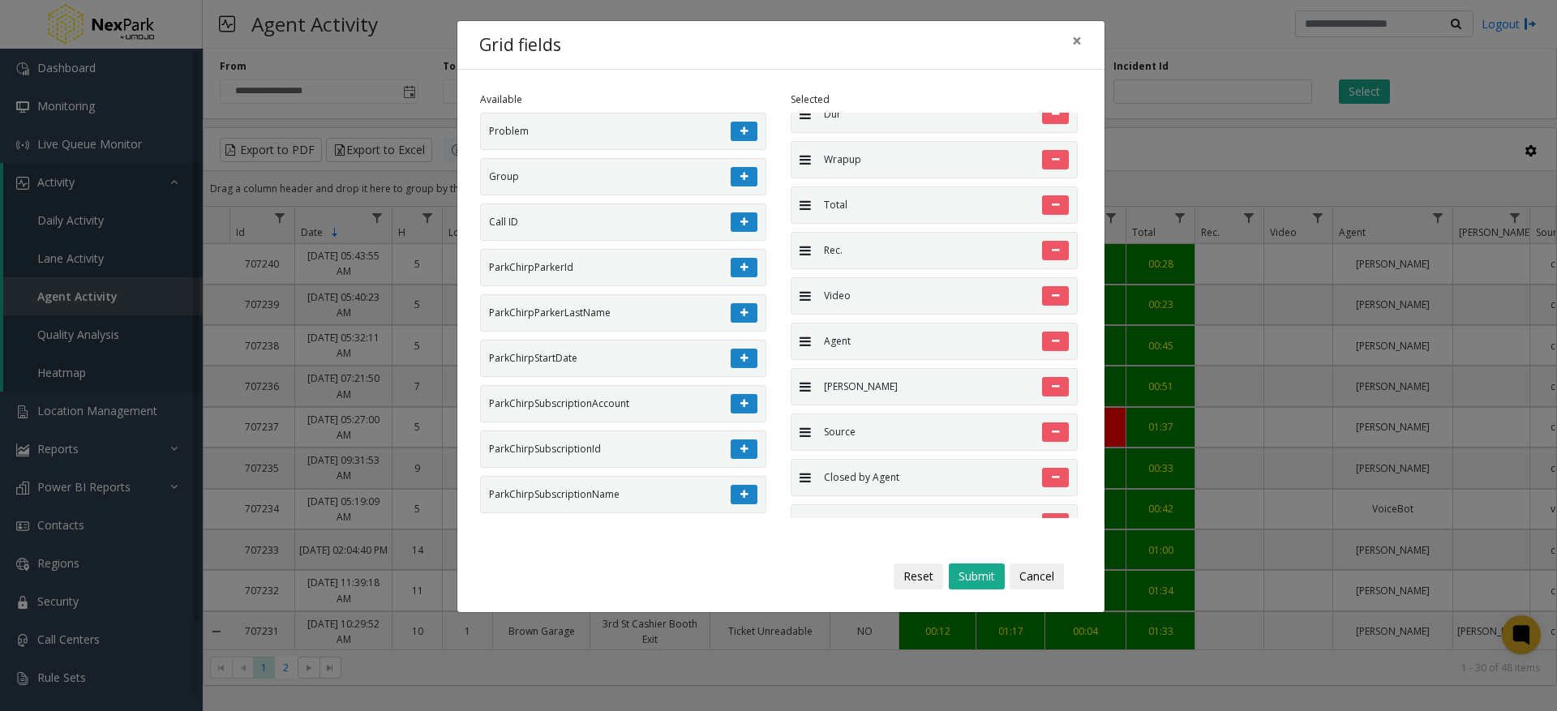
click at [741, 273] on icon at bounding box center [744, 268] width 7 height 10
click at [741, 308] on icon at bounding box center [744, 313] width 7 height 10
click at [741, 273] on icon at bounding box center [744, 268] width 7 height 10
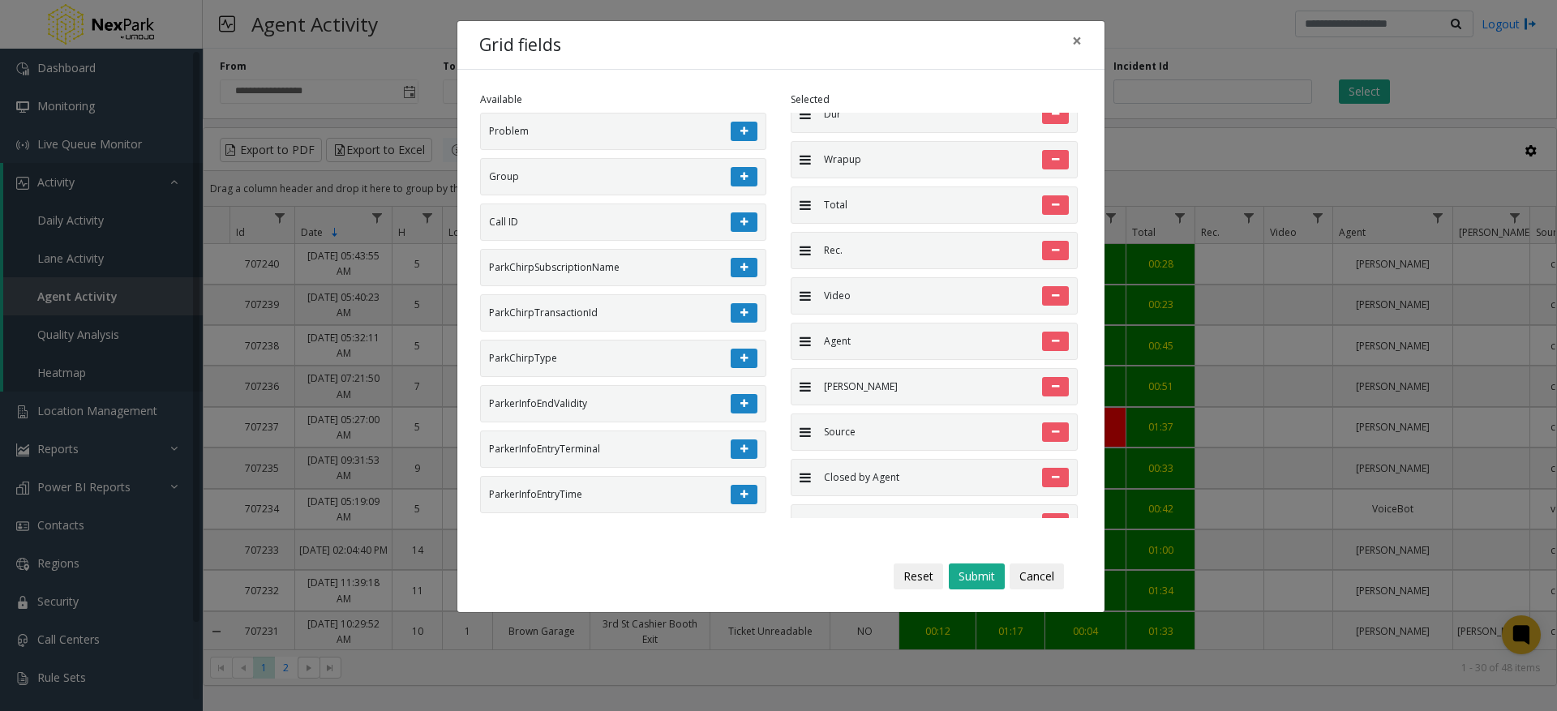
click at [741, 273] on icon at bounding box center [744, 268] width 7 height 10
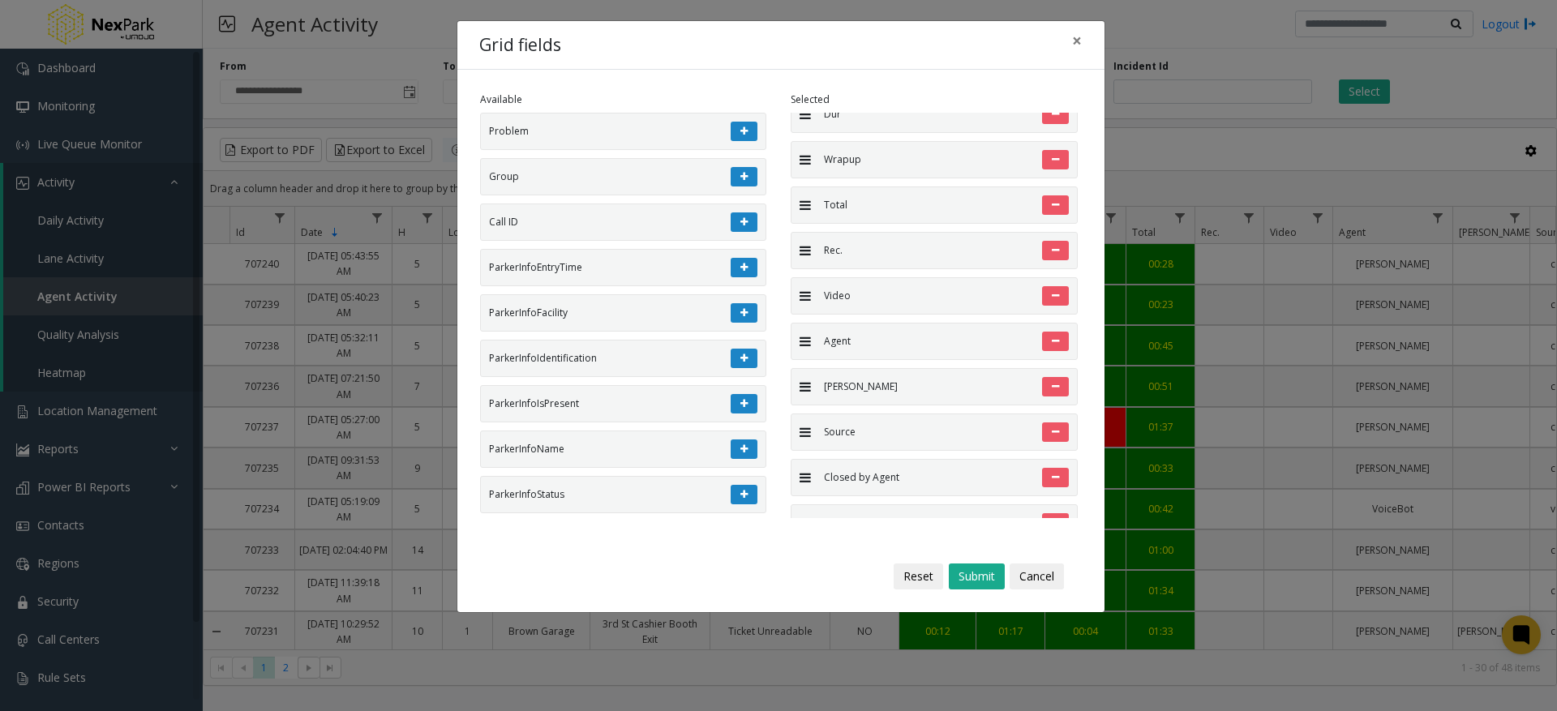
click at [741, 273] on icon at bounding box center [744, 268] width 7 height 10
click at [741, 308] on icon at bounding box center [744, 313] width 7 height 10
click at [731, 276] on button at bounding box center [744, 267] width 27 height 19
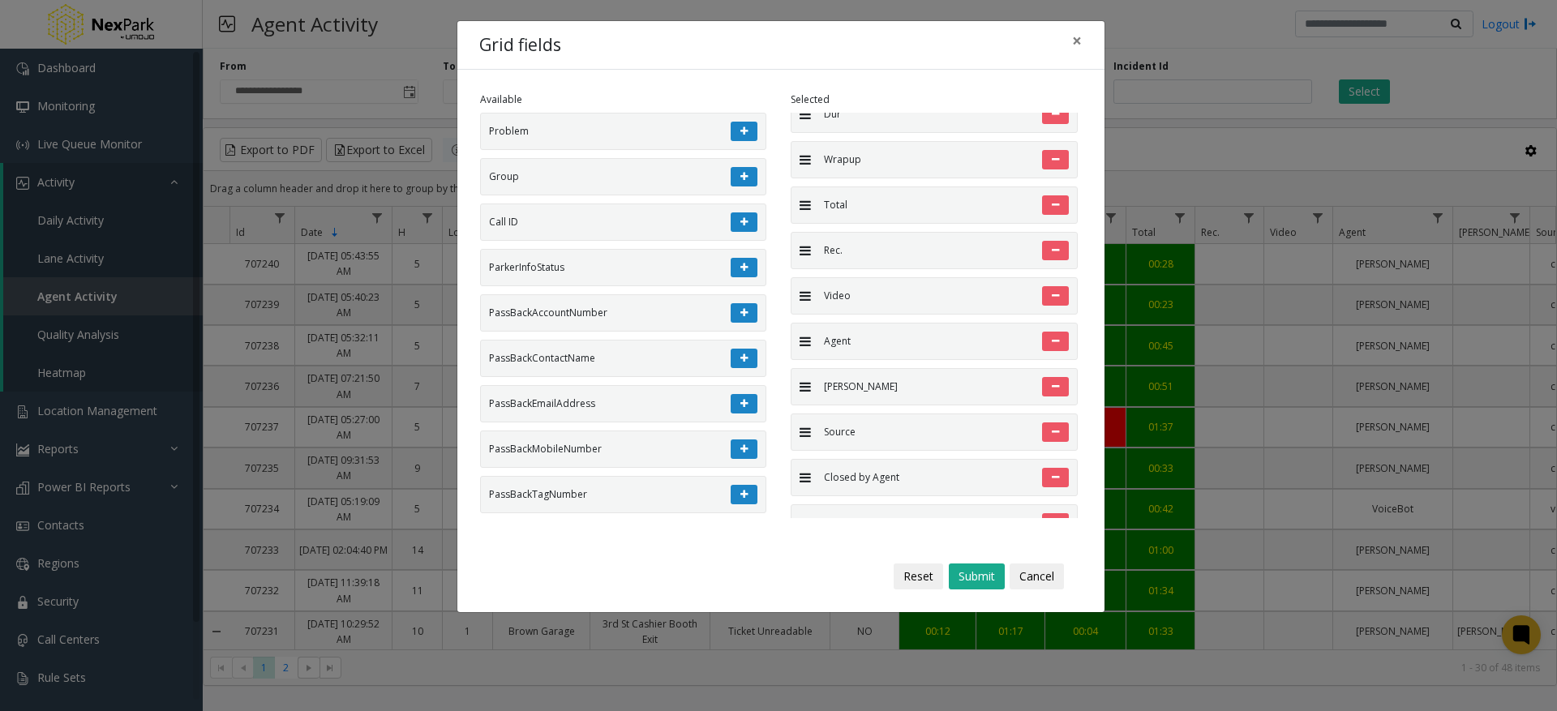
click at [731, 276] on button at bounding box center [744, 267] width 27 height 19
click at [731, 277] on button at bounding box center [744, 267] width 27 height 19
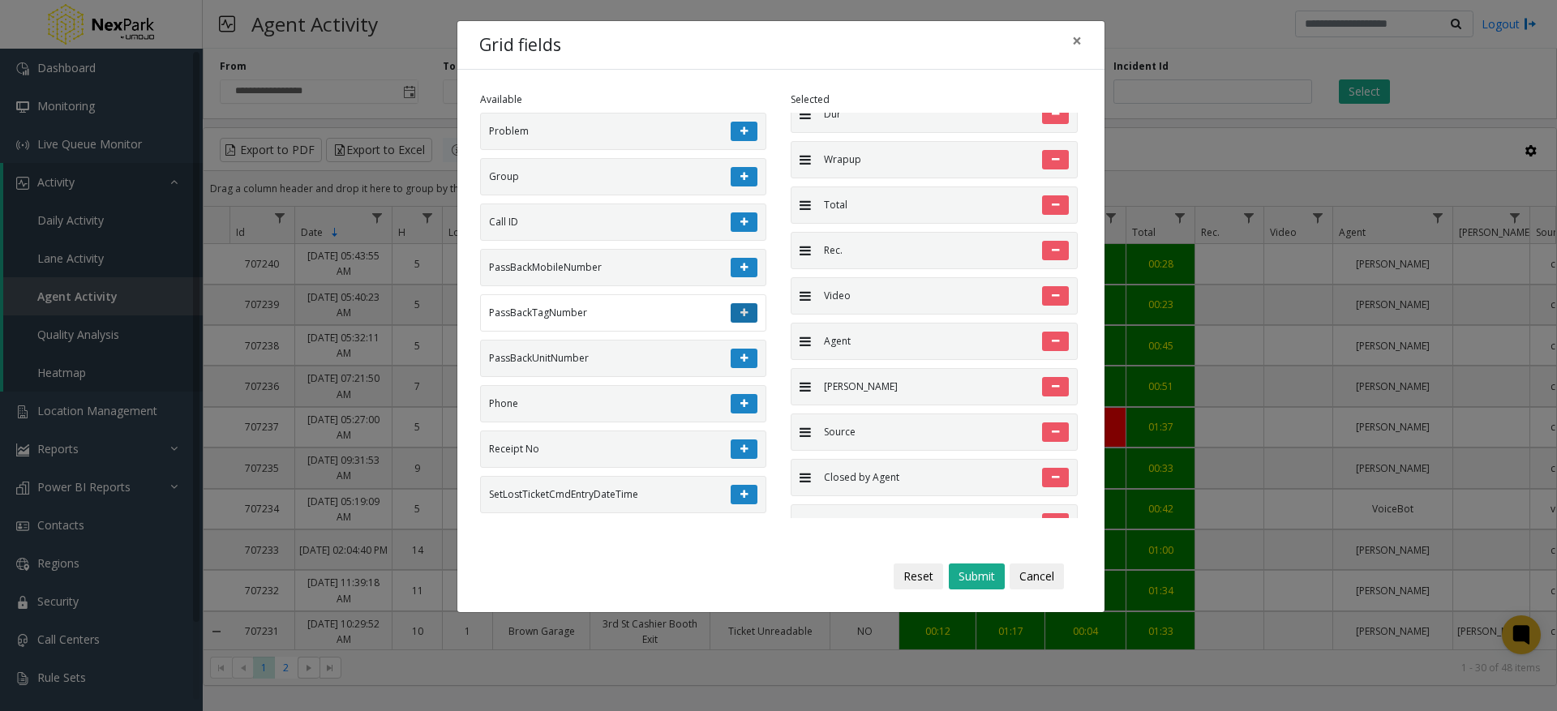
click at [731, 303] on button at bounding box center [744, 312] width 27 height 19
click at [731, 277] on button at bounding box center [744, 267] width 27 height 19
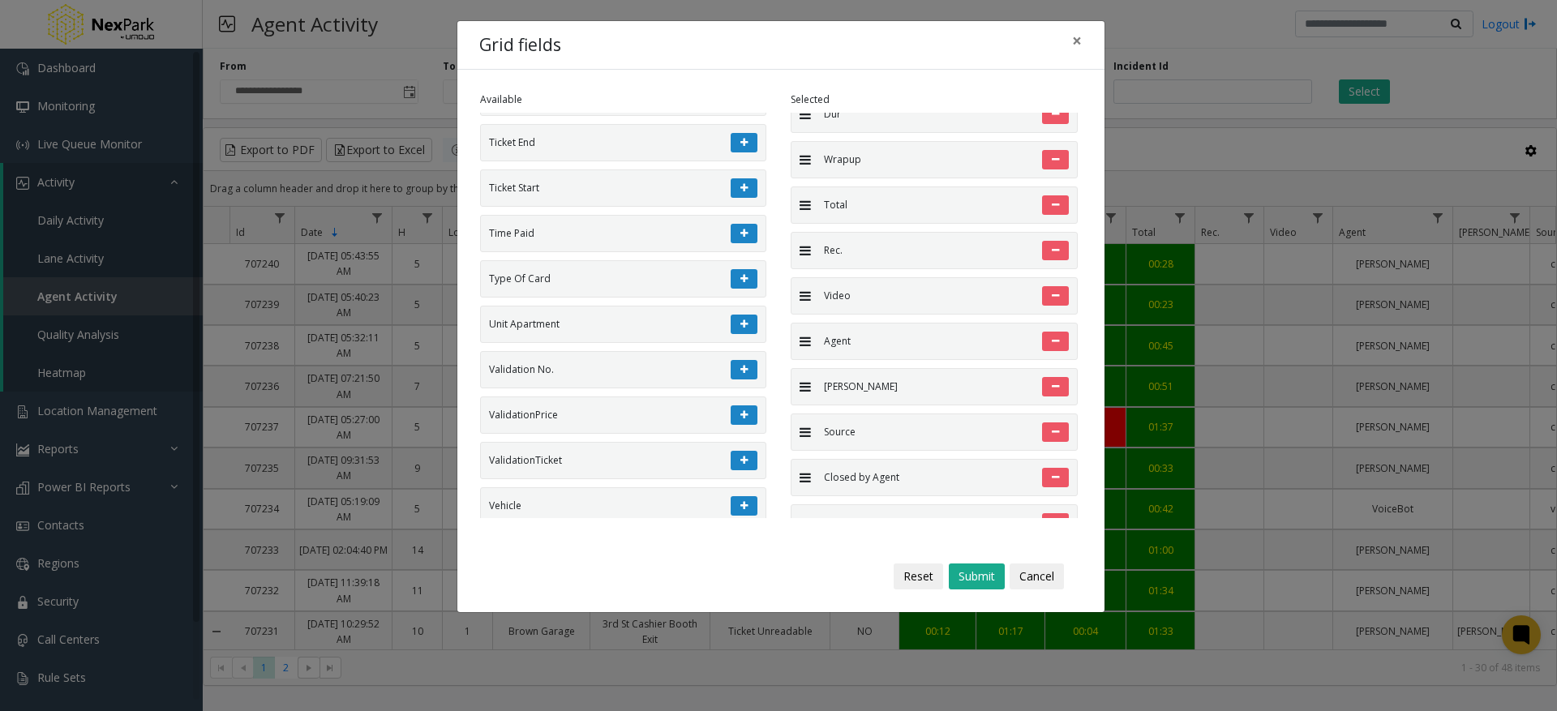
scroll to position [1072, 0]
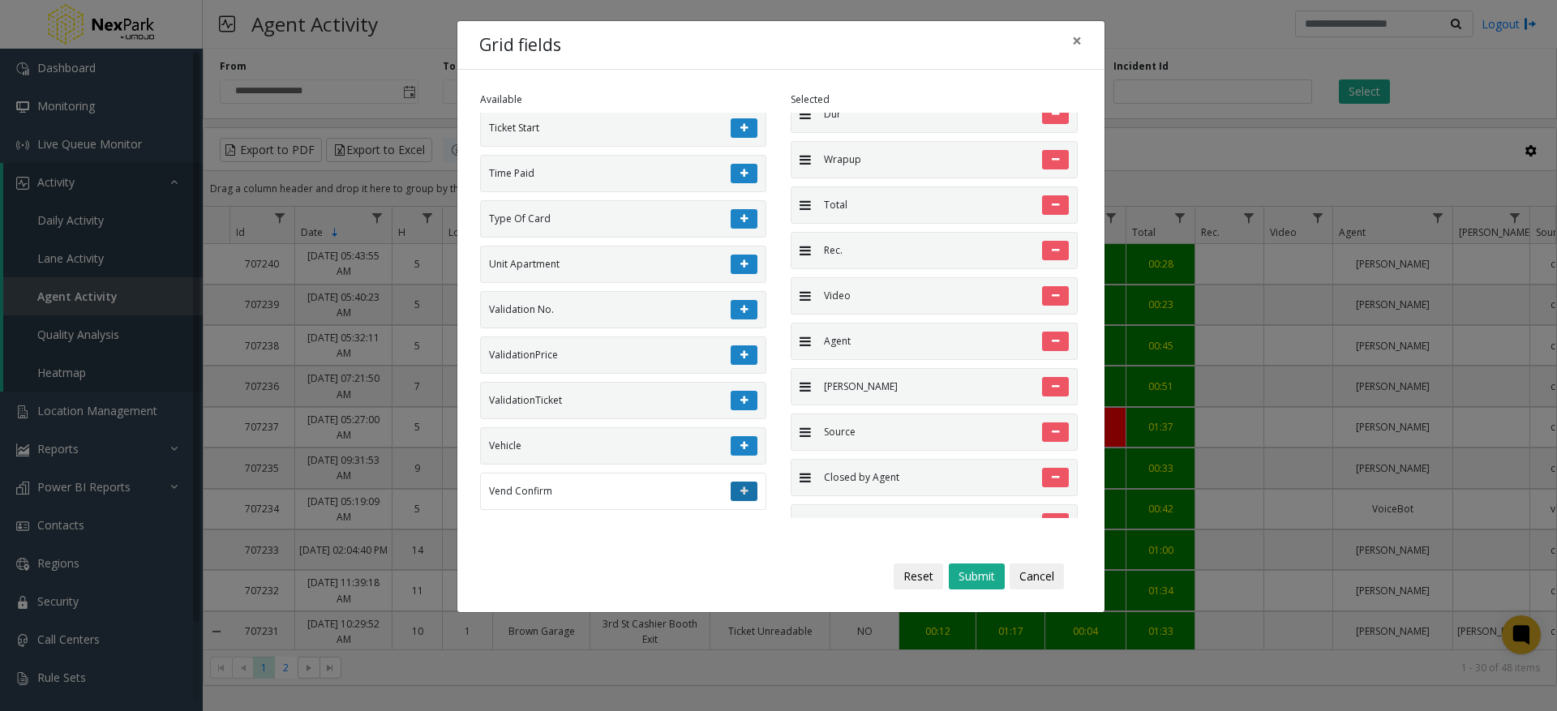
click at [741, 492] on icon at bounding box center [744, 492] width 7 height 10
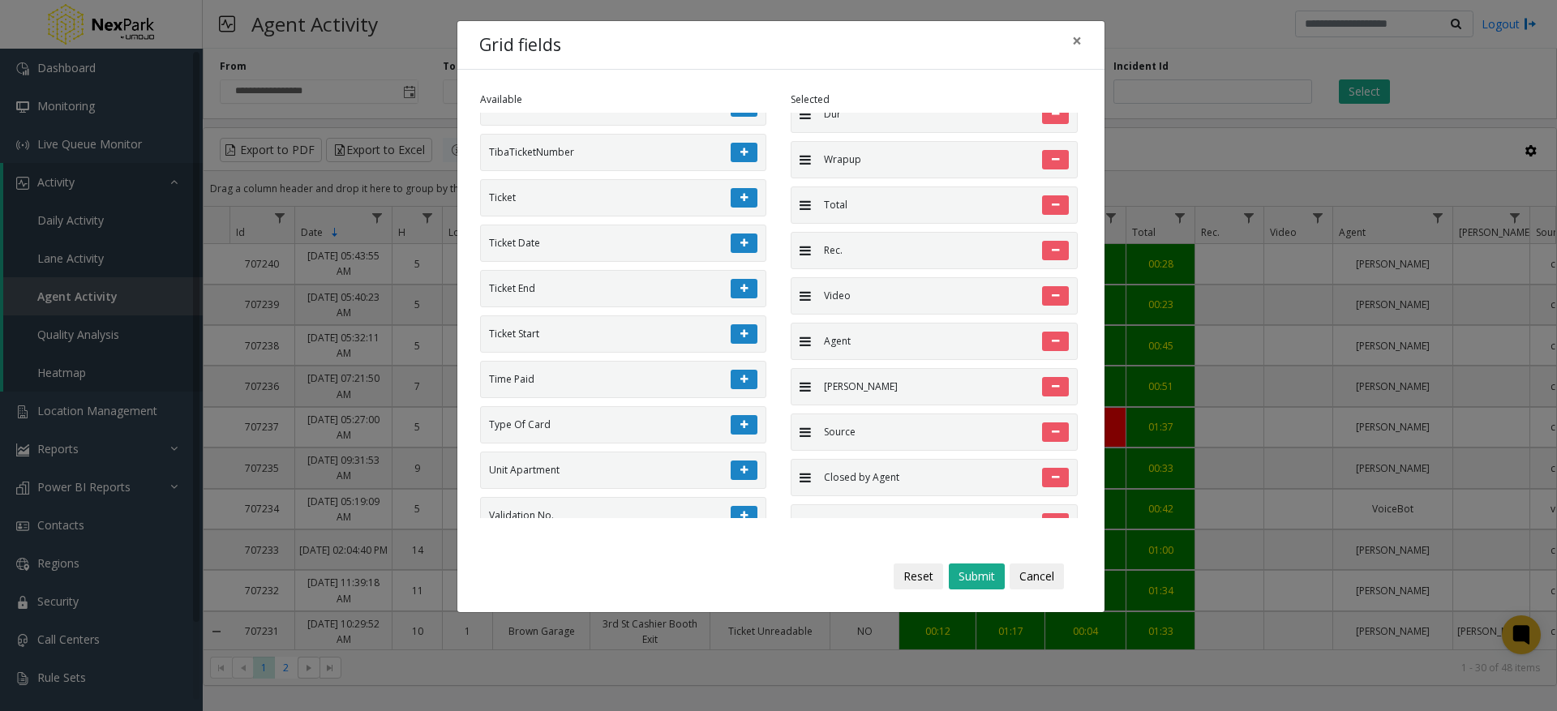
click at [741, 475] on icon at bounding box center [744, 471] width 7 height 10
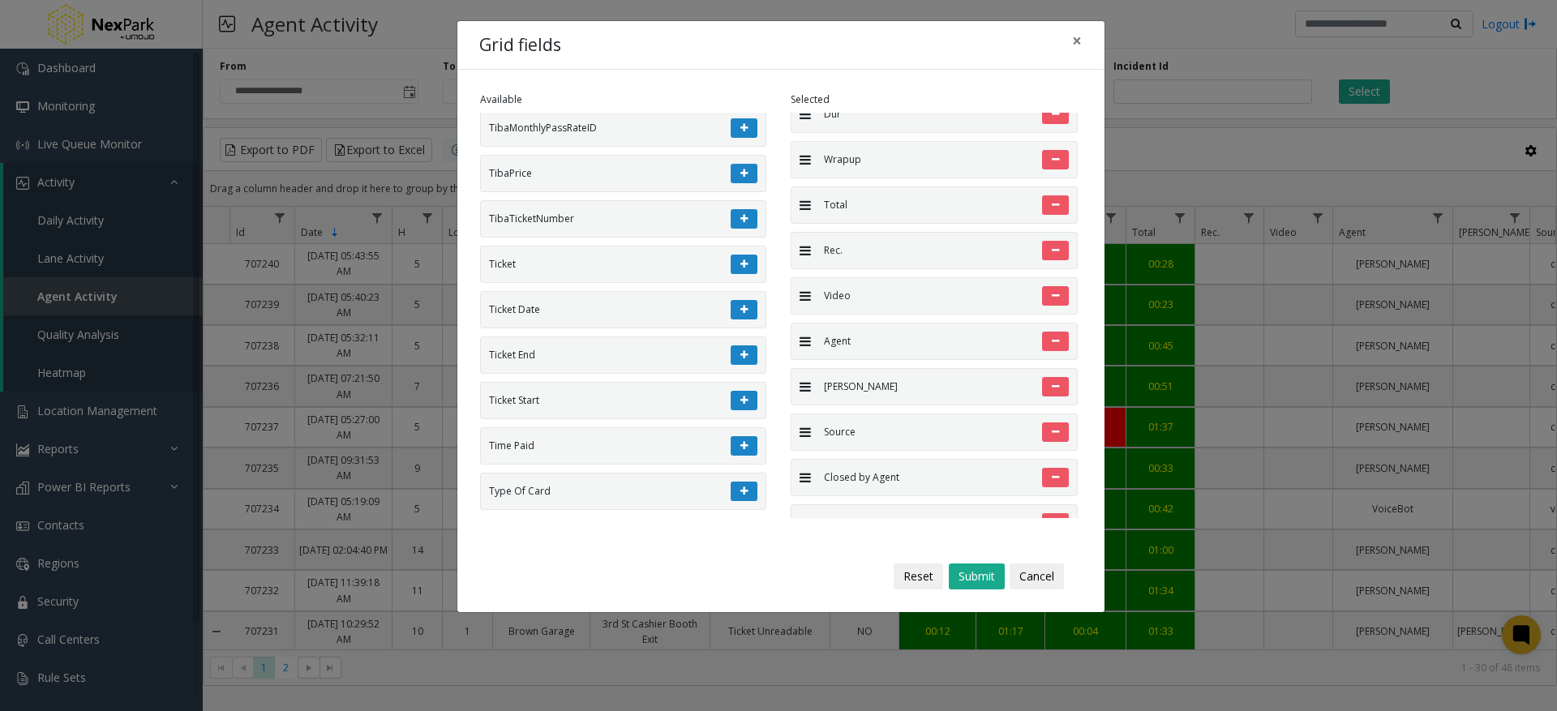
click at [741, 492] on icon at bounding box center [744, 492] width 7 height 10
click at [741, 489] on icon at bounding box center [744, 492] width 7 height 10
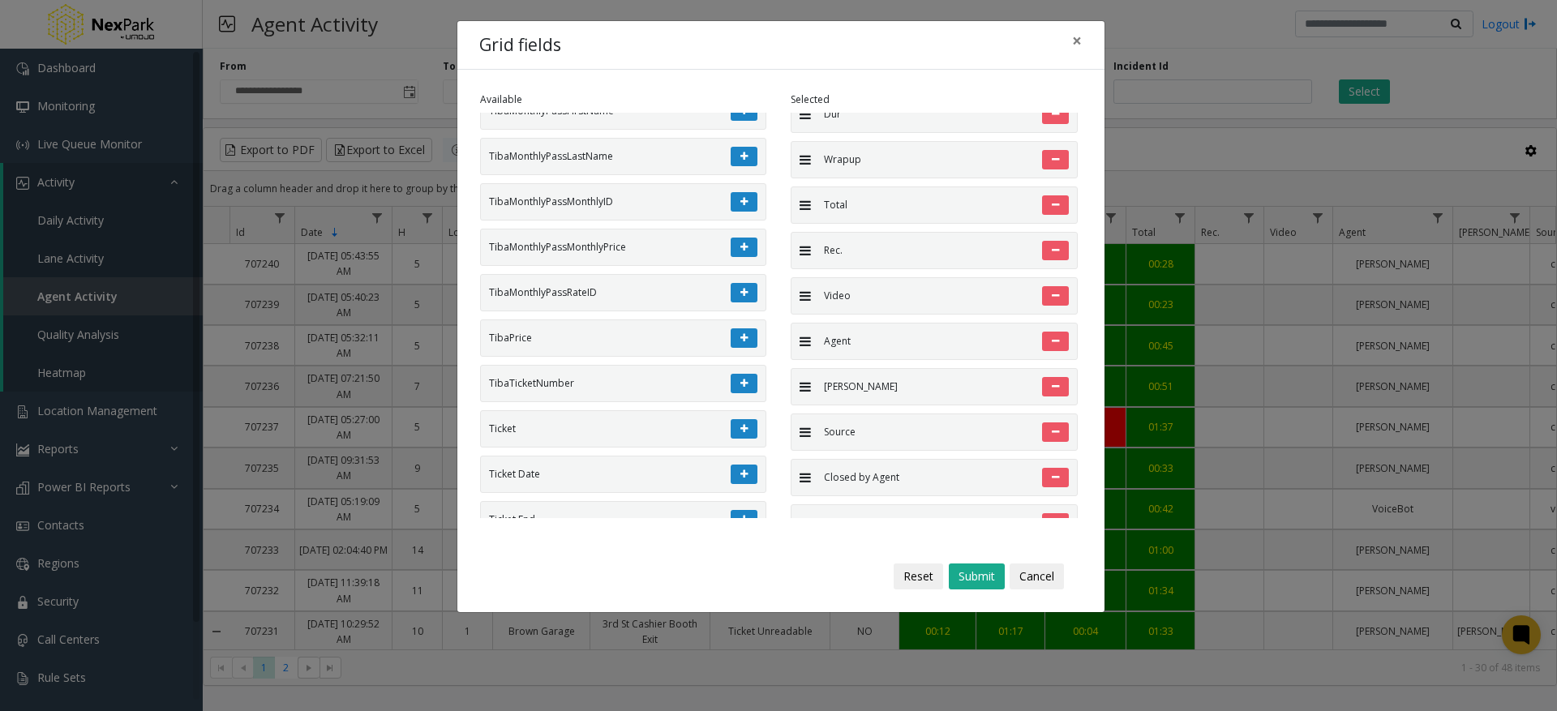
click at [741, 479] on icon at bounding box center [744, 475] width 7 height 10
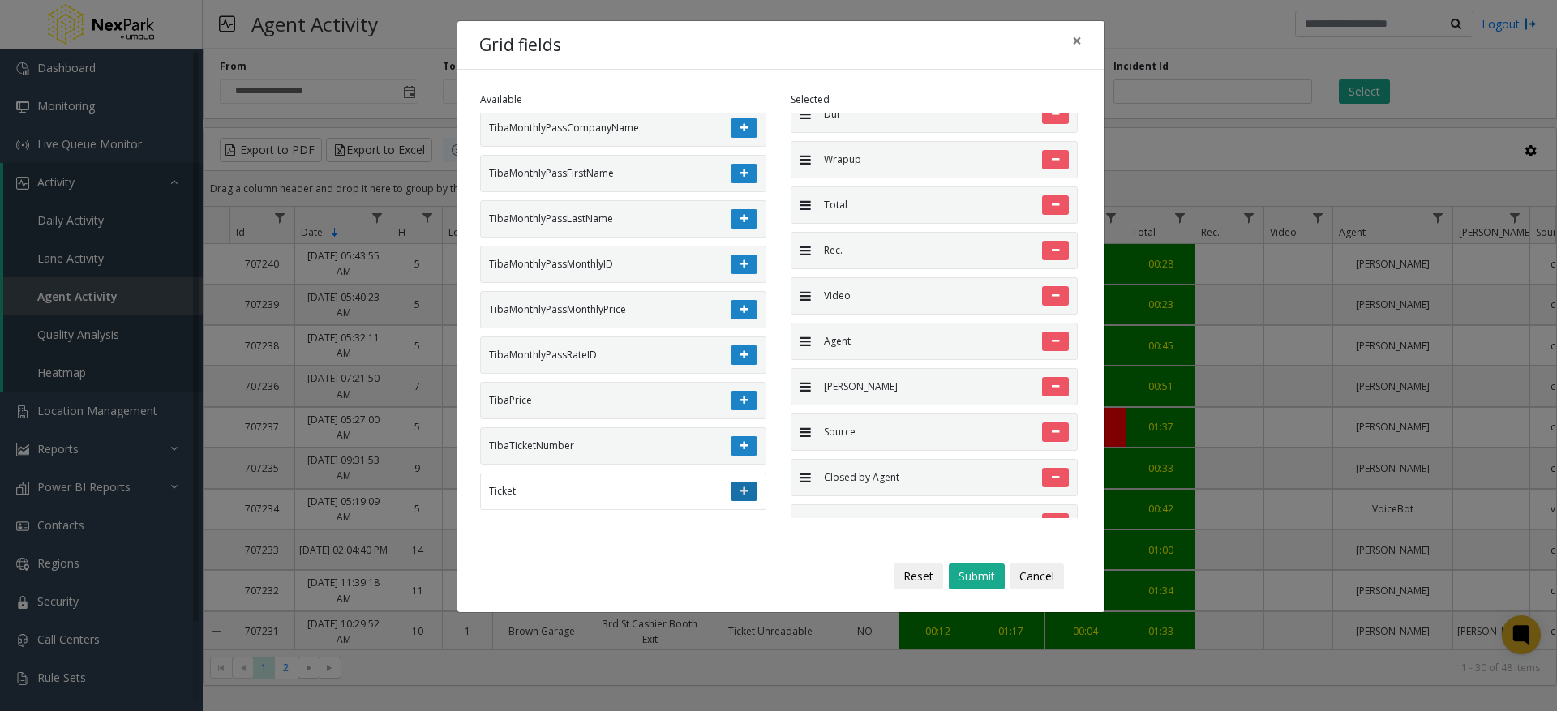
click at [741, 487] on icon at bounding box center [744, 492] width 7 height 10
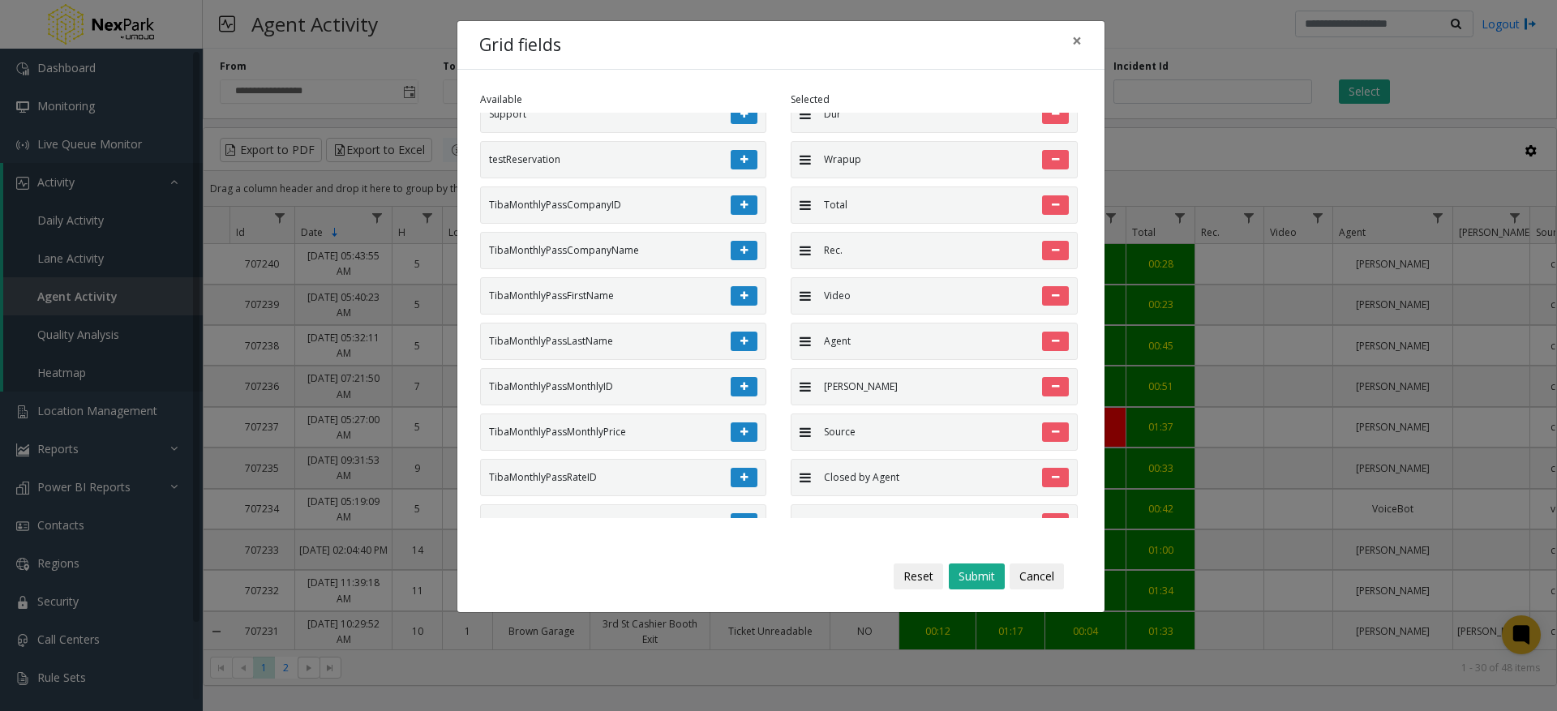
click at [741, 483] on icon at bounding box center [744, 478] width 7 height 10
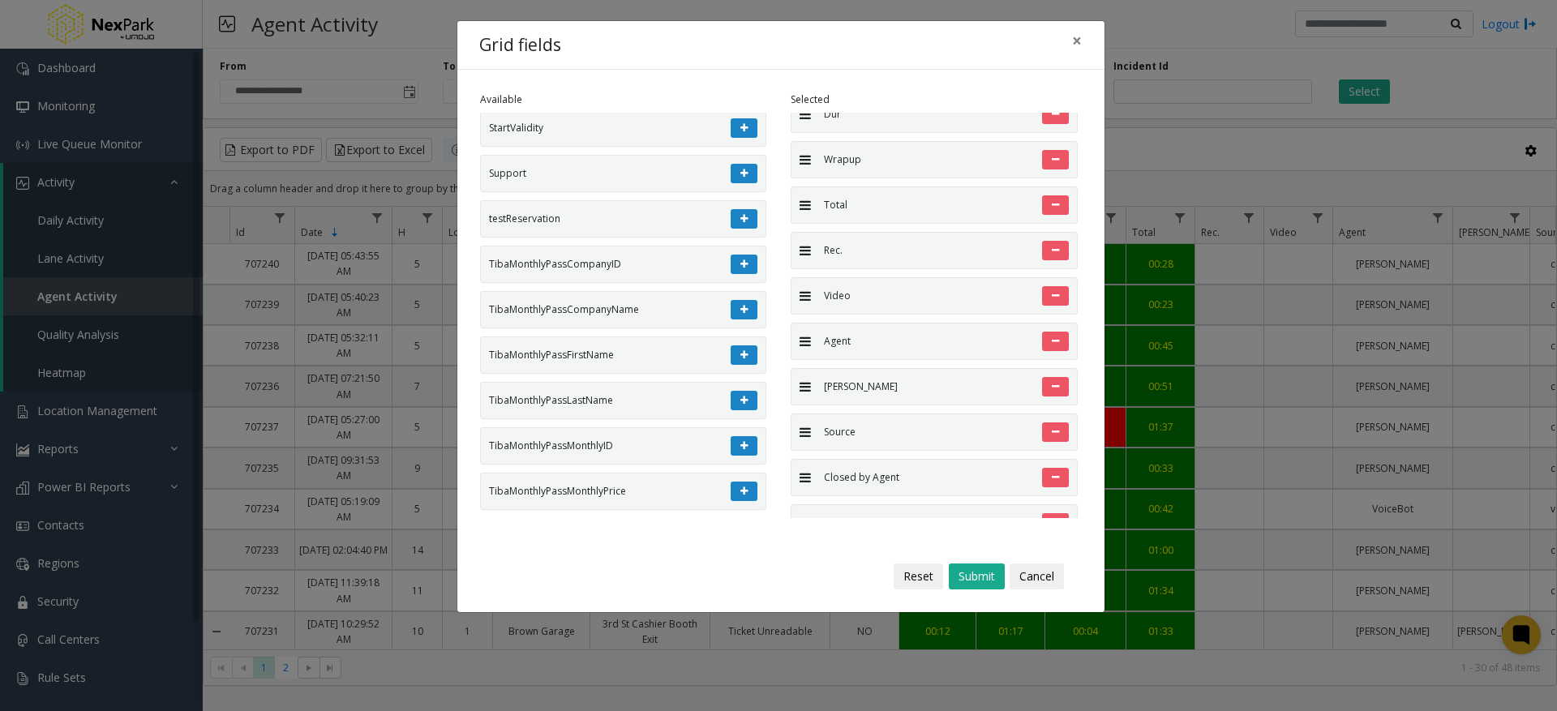
click at [741, 487] on icon at bounding box center [744, 492] width 7 height 10
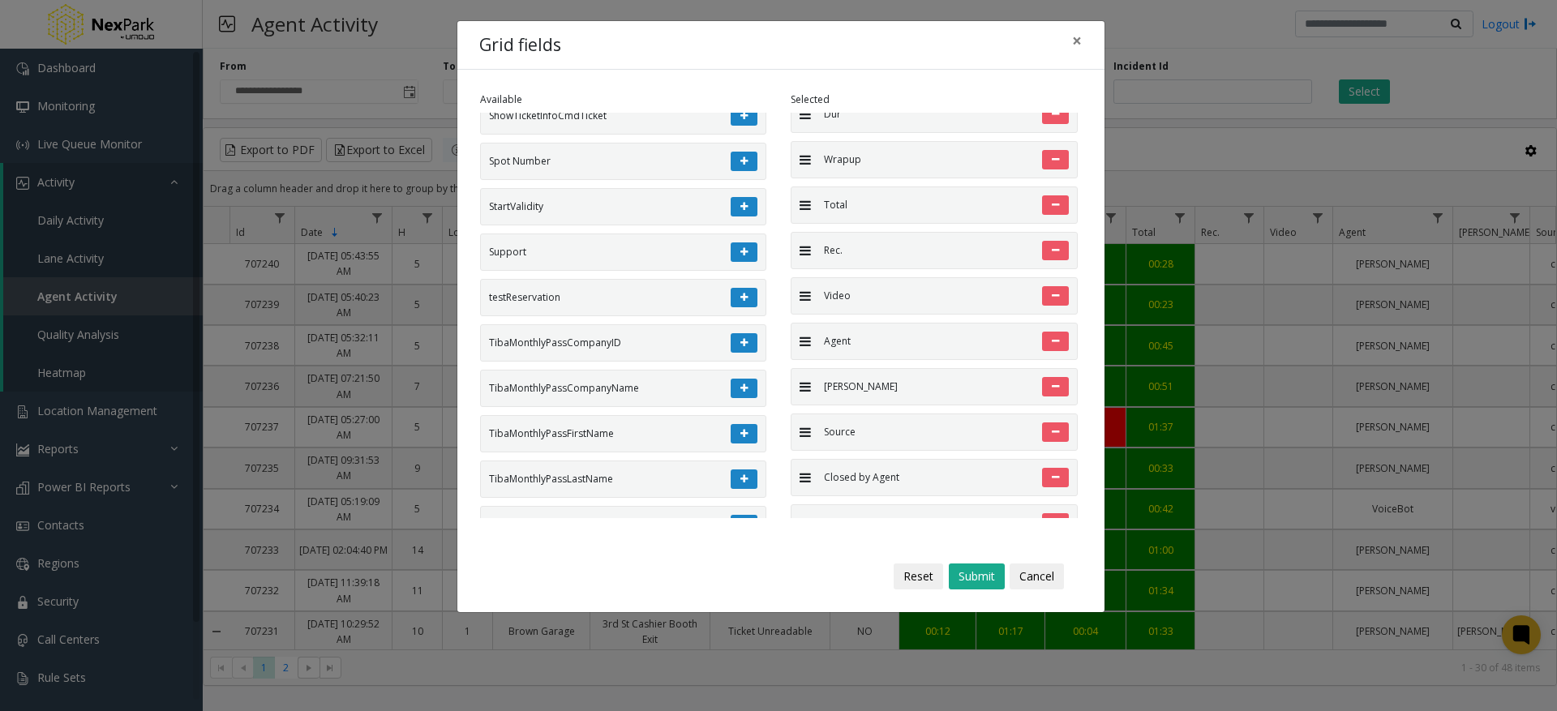
click at [741, 484] on icon at bounding box center [744, 480] width 7 height 10
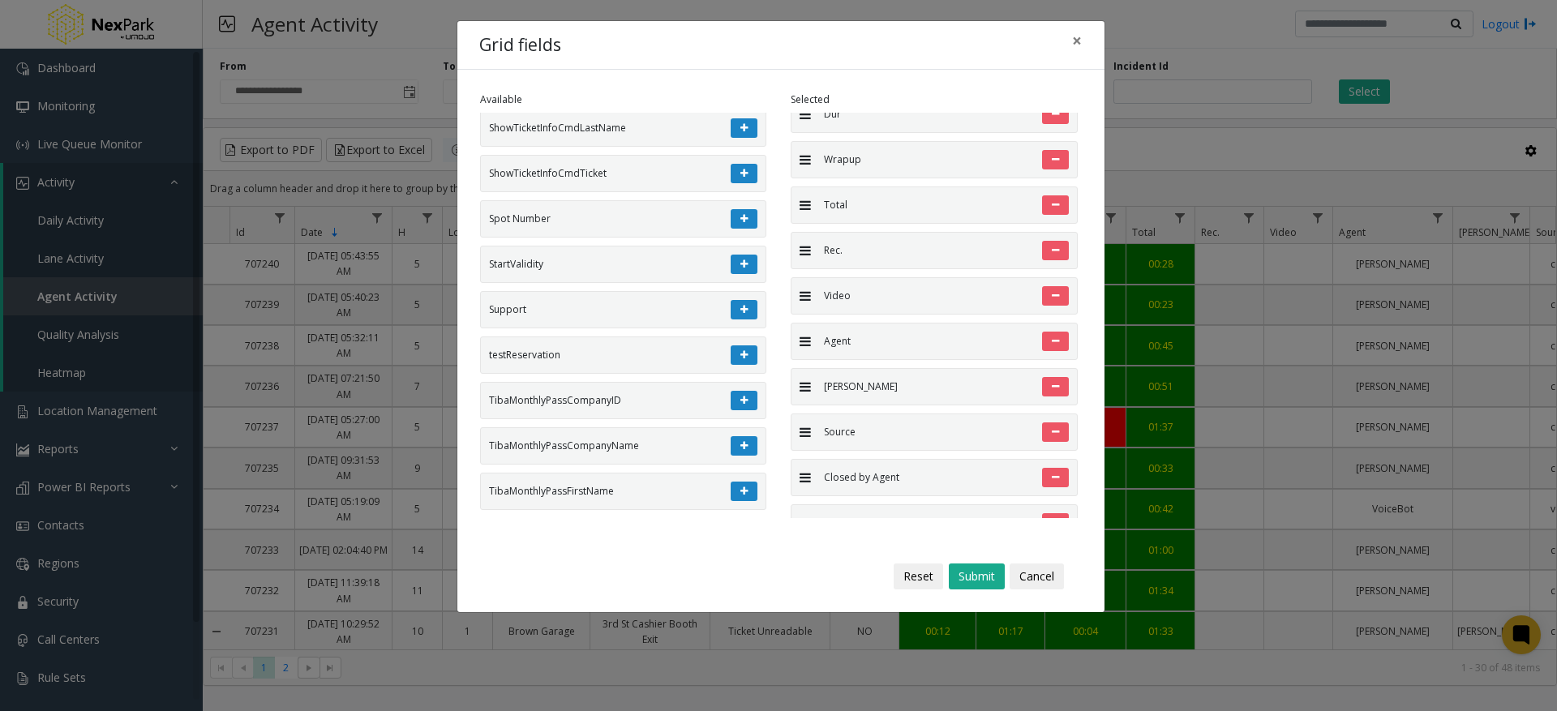
click at [741, 487] on icon at bounding box center [744, 492] width 7 height 10
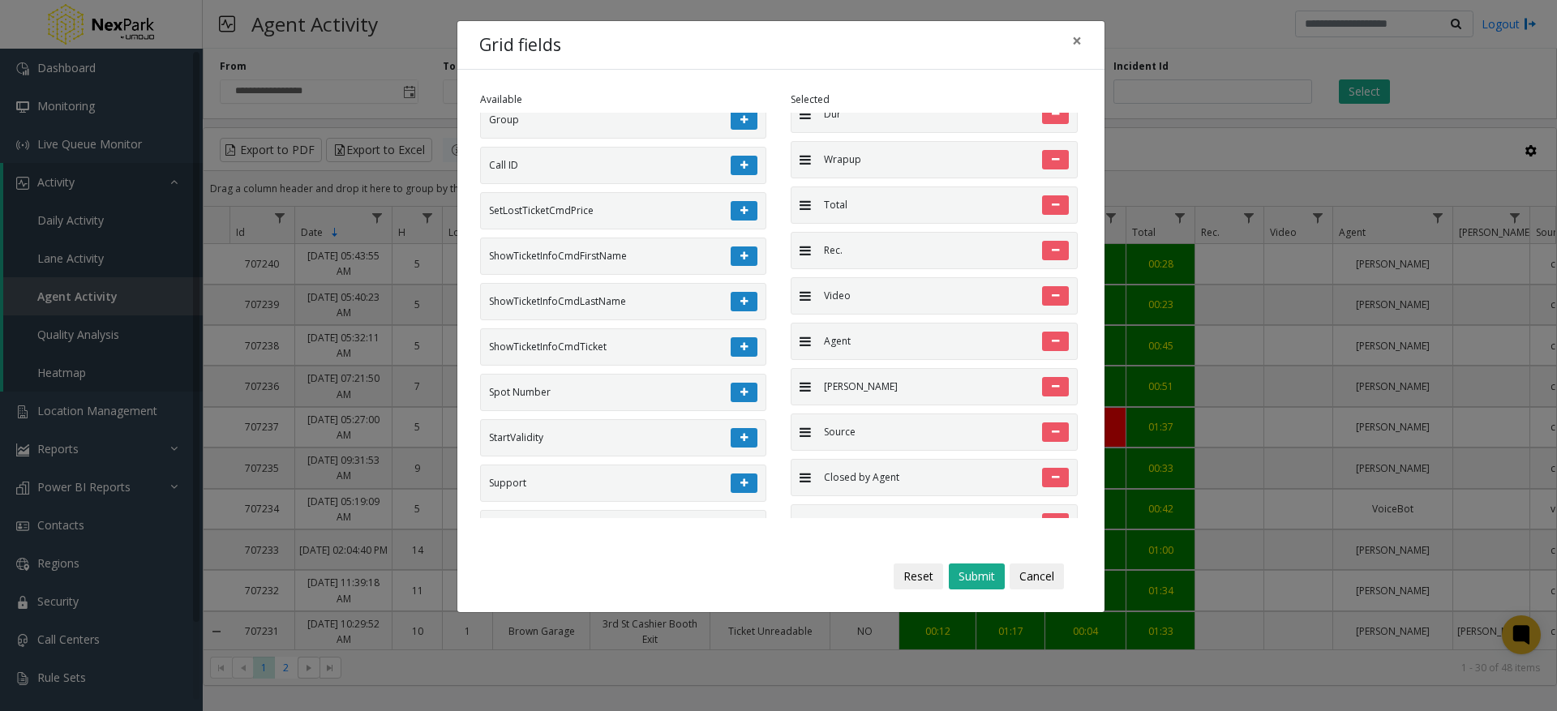
click at [741, 487] on icon at bounding box center [744, 484] width 7 height 10
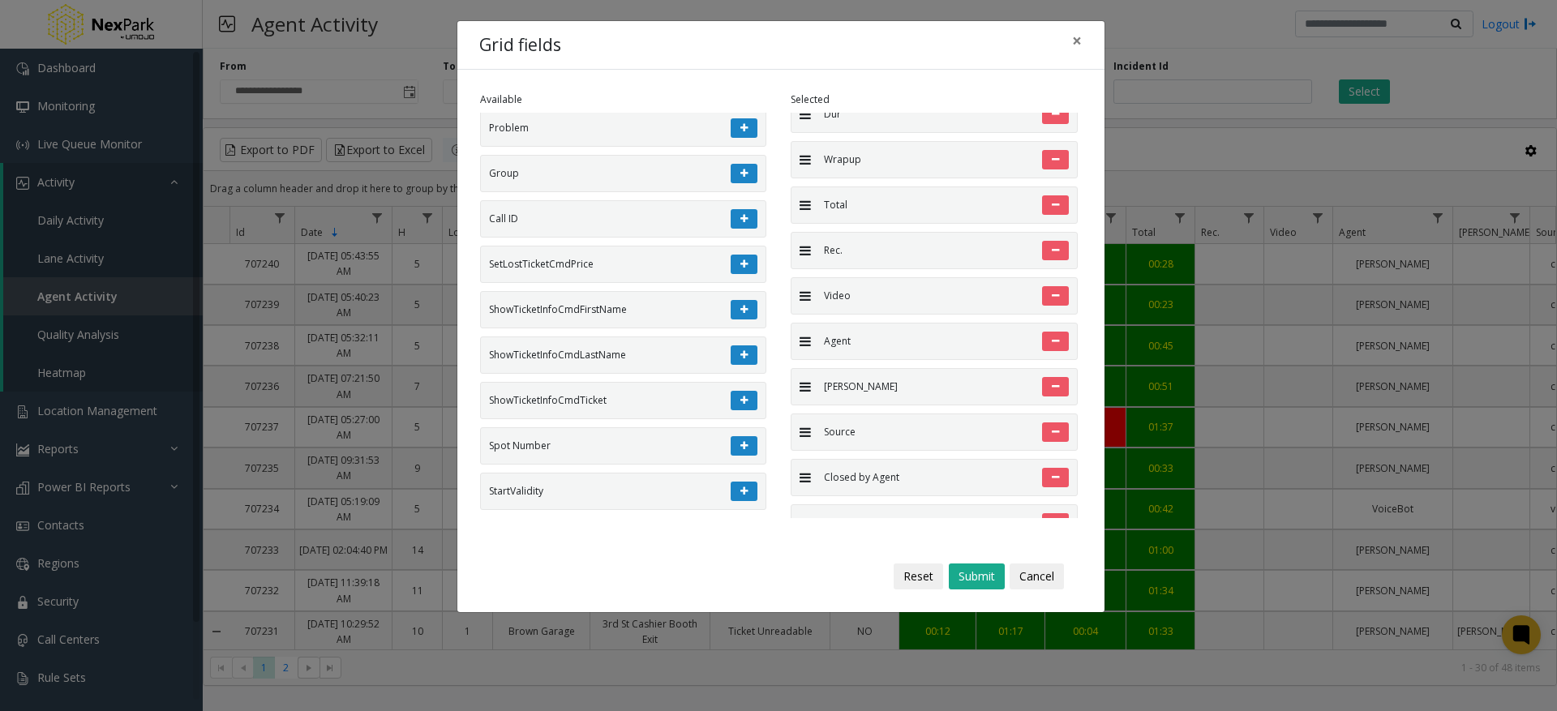
scroll to position [11, 0]
click at [741, 487] on icon at bounding box center [744, 492] width 7 height 10
click at [733, 487] on div "Available Problem Group Call ID SetLostTicketCmdPrice ShowTicketInfoCmdFirstNam…" at bounding box center [623, 305] width 311 height 426
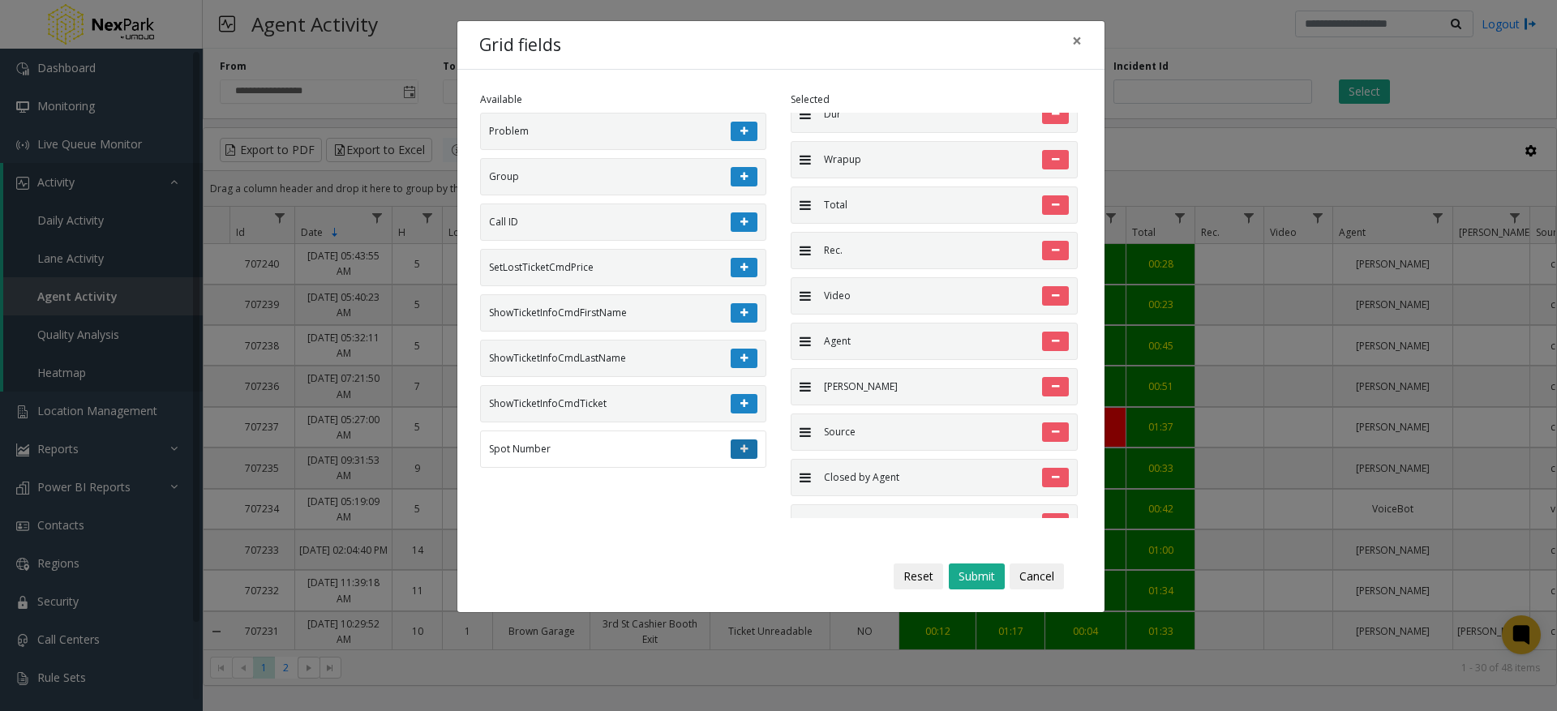
click at [743, 453] on icon at bounding box center [744, 450] width 7 height 10
click at [745, 414] on button at bounding box center [744, 403] width 27 height 19
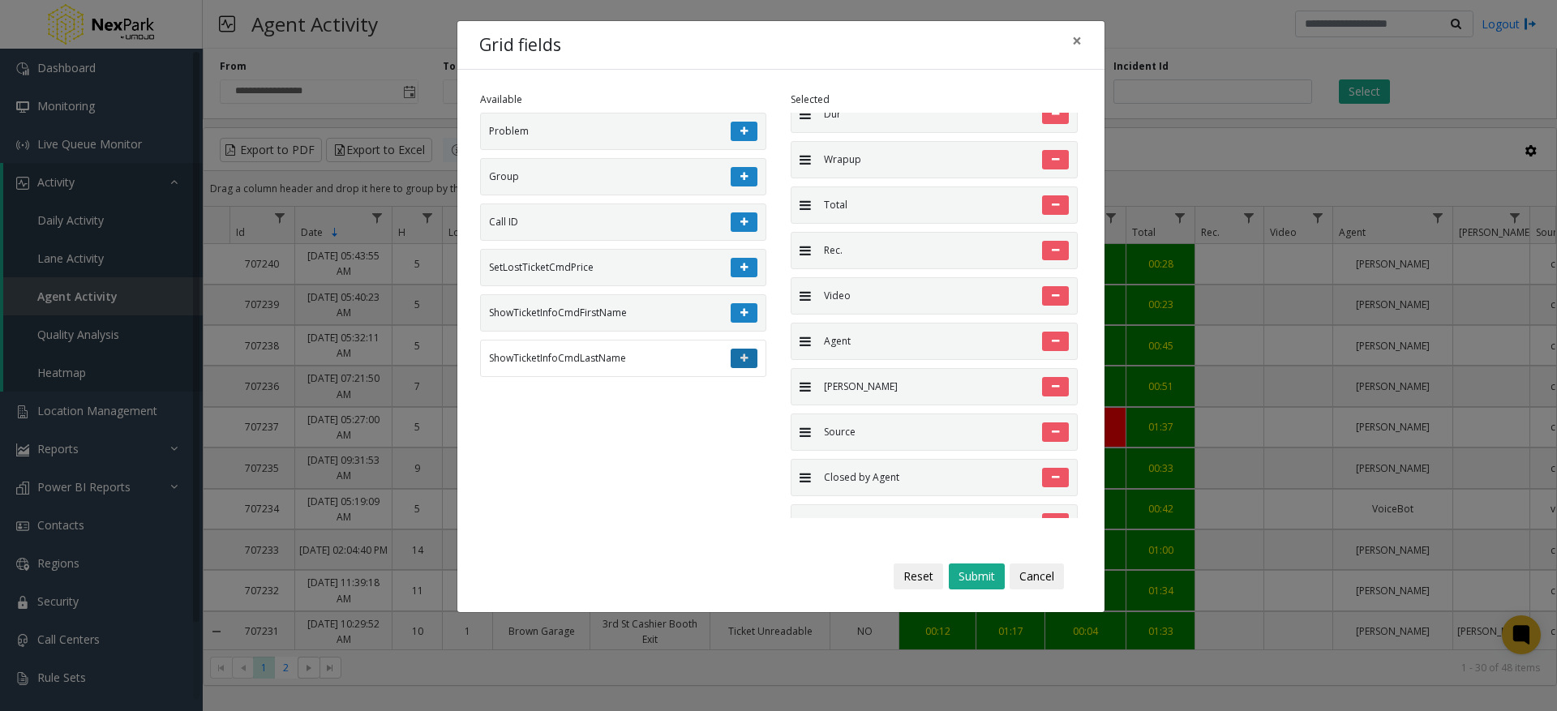
click at [736, 359] on button at bounding box center [744, 358] width 27 height 19
click at [737, 321] on button at bounding box center [744, 312] width 27 height 19
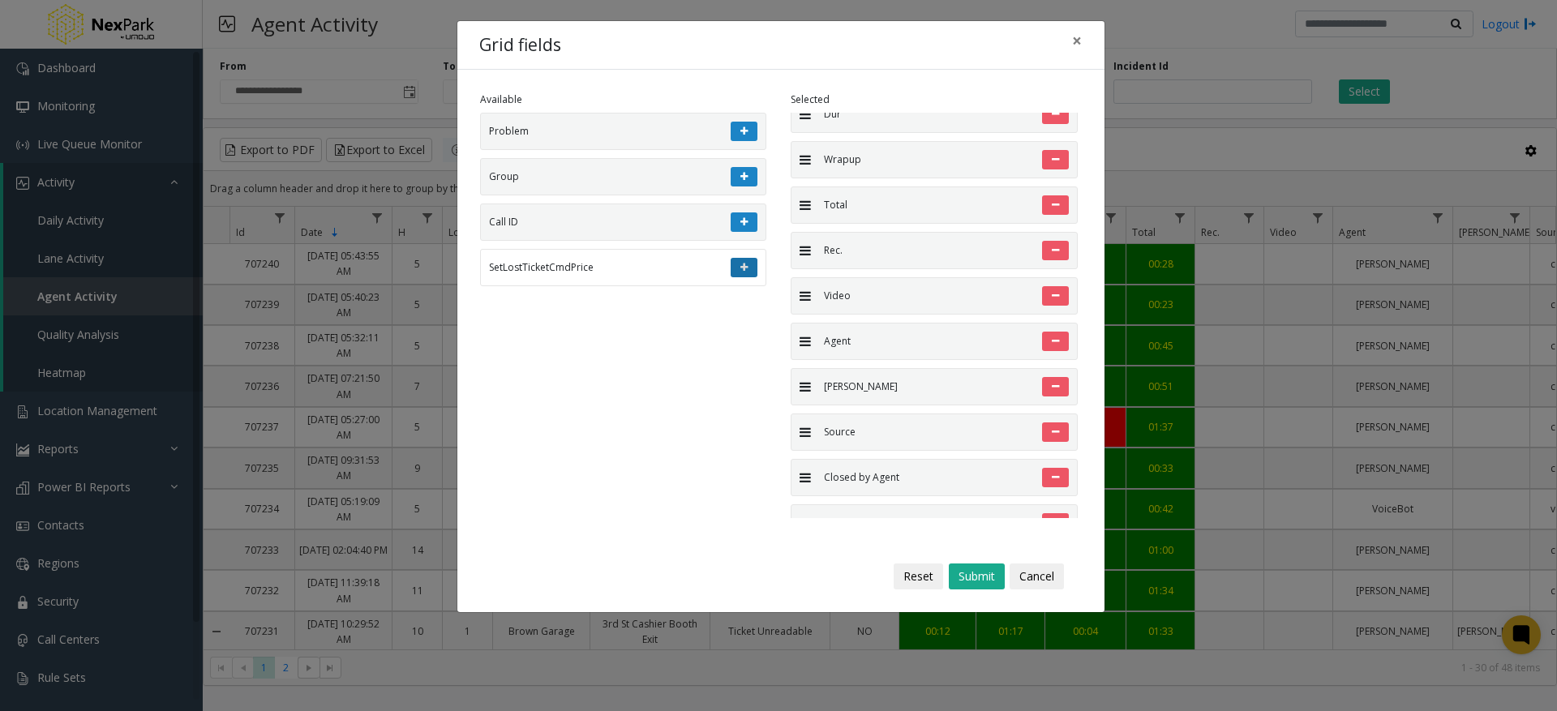
click at [741, 280] on li "SetLostTicketCmdPrice" at bounding box center [623, 267] width 287 height 37
click at [752, 224] on button at bounding box center [744, 222] width 27 height 19
click at [742, 226] on icon at bounding box center [744, 222] width 7 height 10
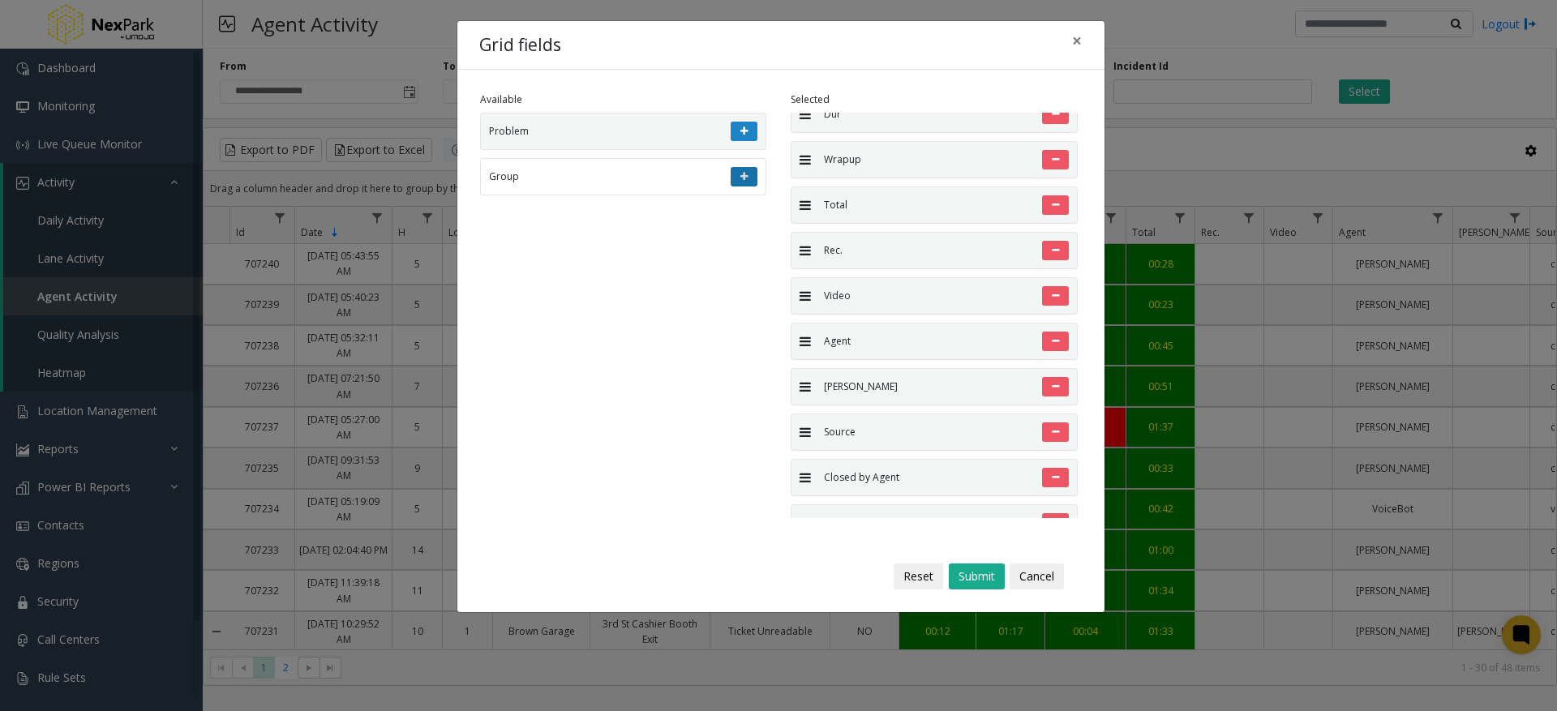
click at [750, 176] on button at bounding box center [744, 176] width 27 height 19
click at [742, 135] on icon at bounding box center [744, 132] width 7 height 10
click at [974, 579] on button "Submit" at bounding box center [977, 577] width 56 height 26
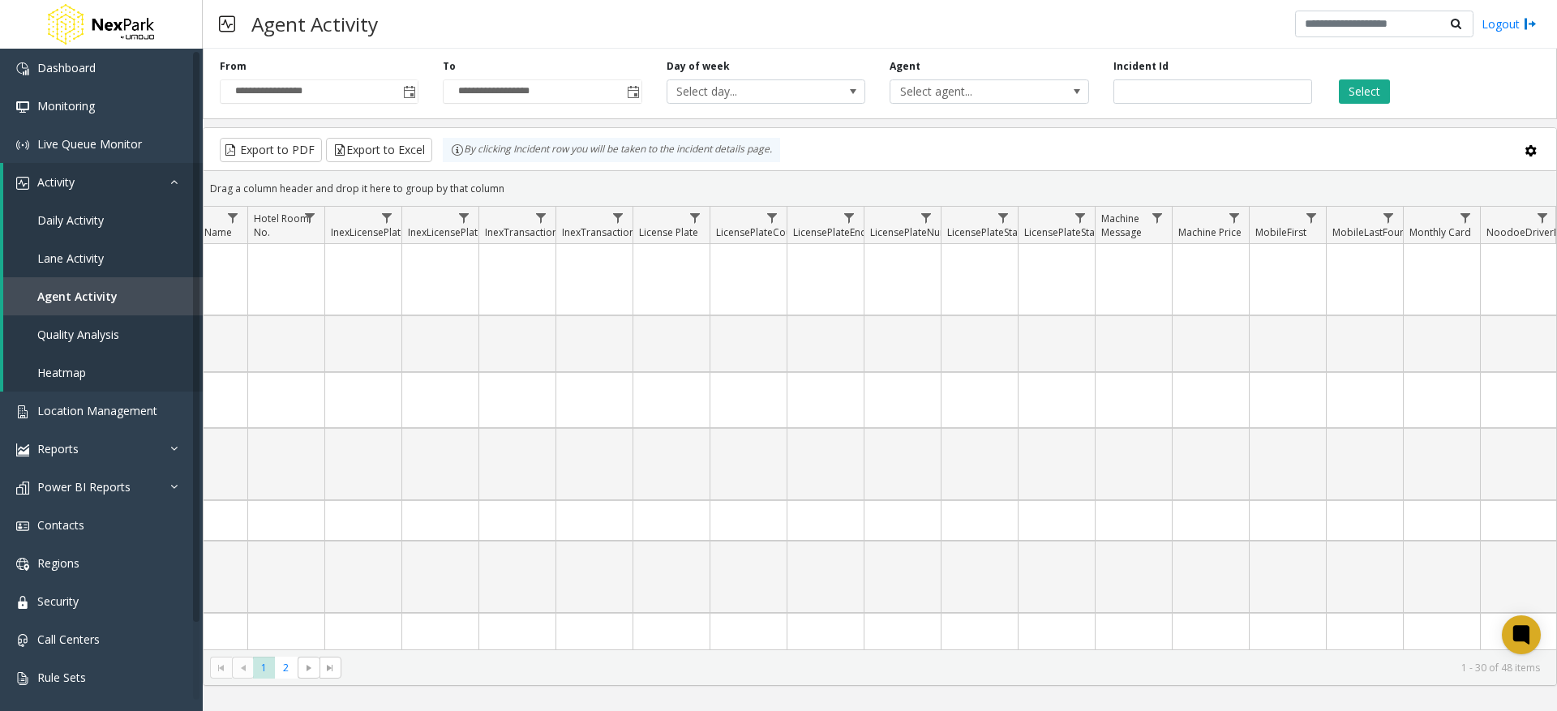
scroll to position [0, 5490]
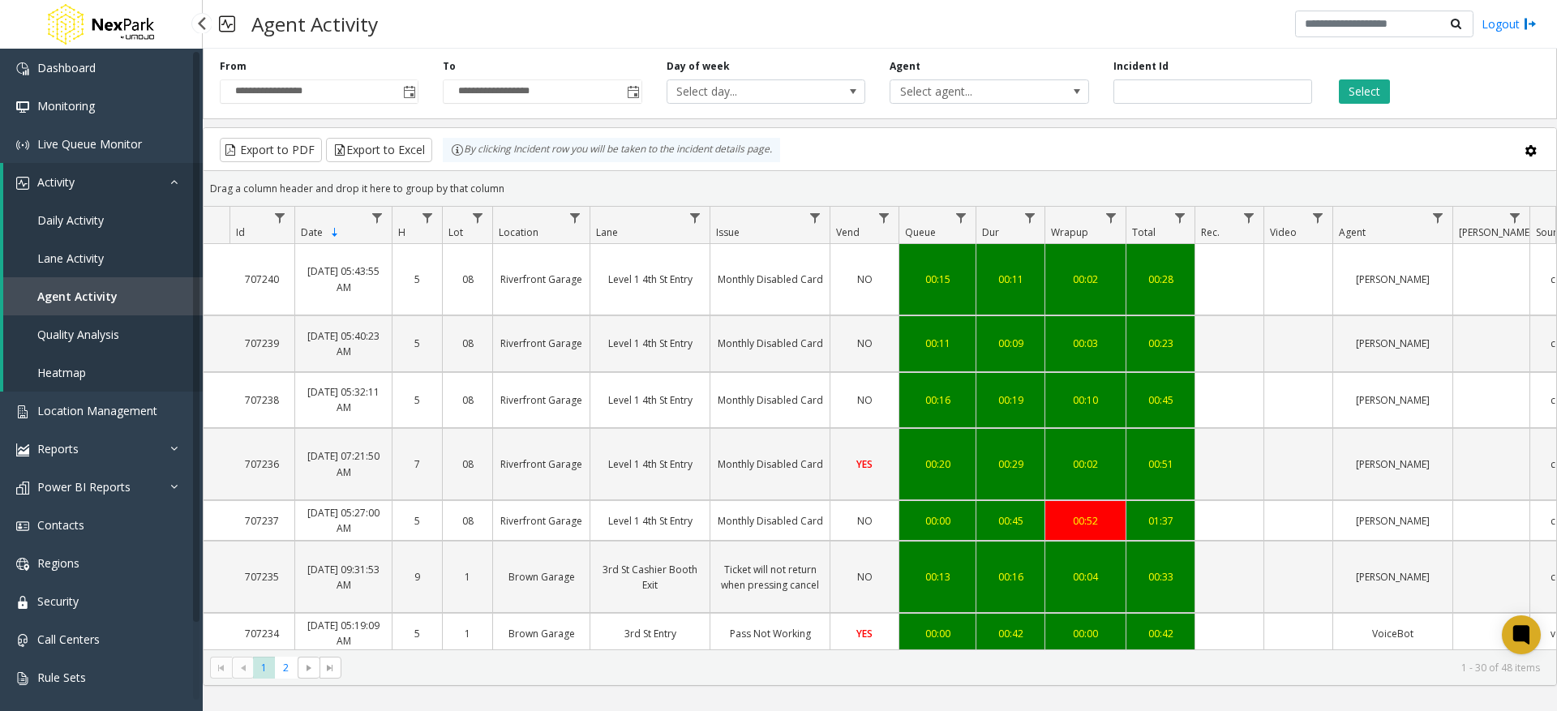
click at [68, 341] on span "Quality Analysis" at bounding box center [78, 334] width 82 height 15
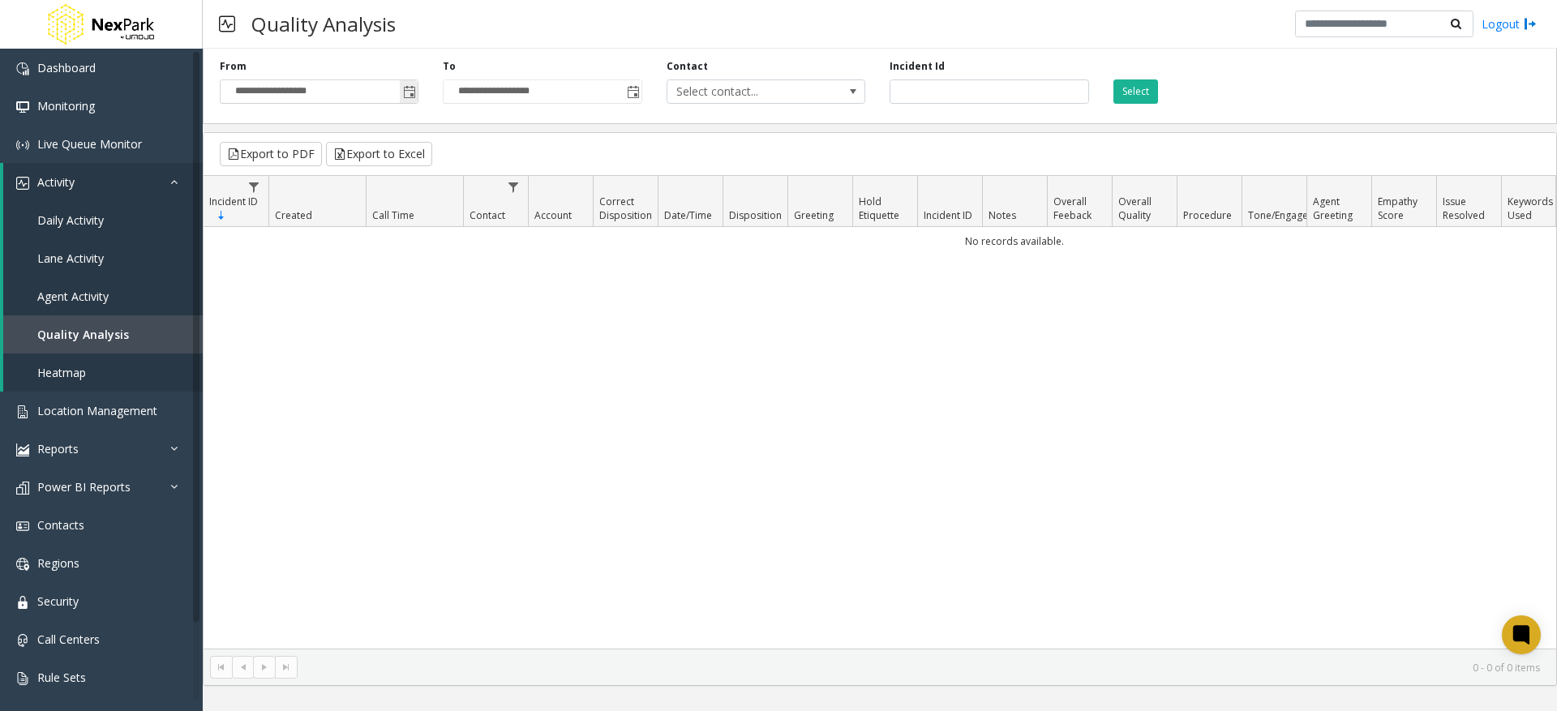
click at [404, 90] on span "Toggle popup" at bounding box center [409, 92] width 13 height 13
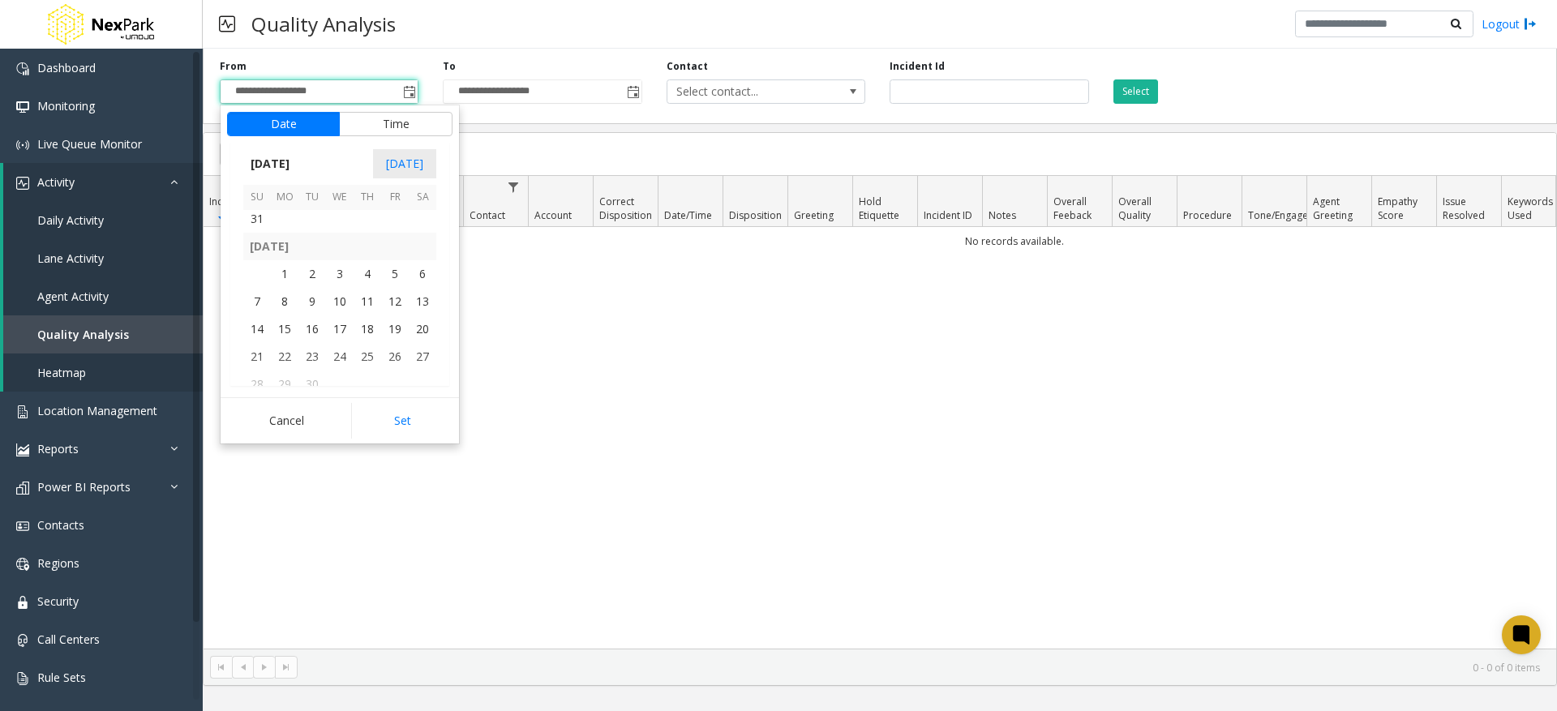
scroll to position [290941, 0]
click at [287, 271] on span "1" at bounding box center [285, 275] width 28 height 28
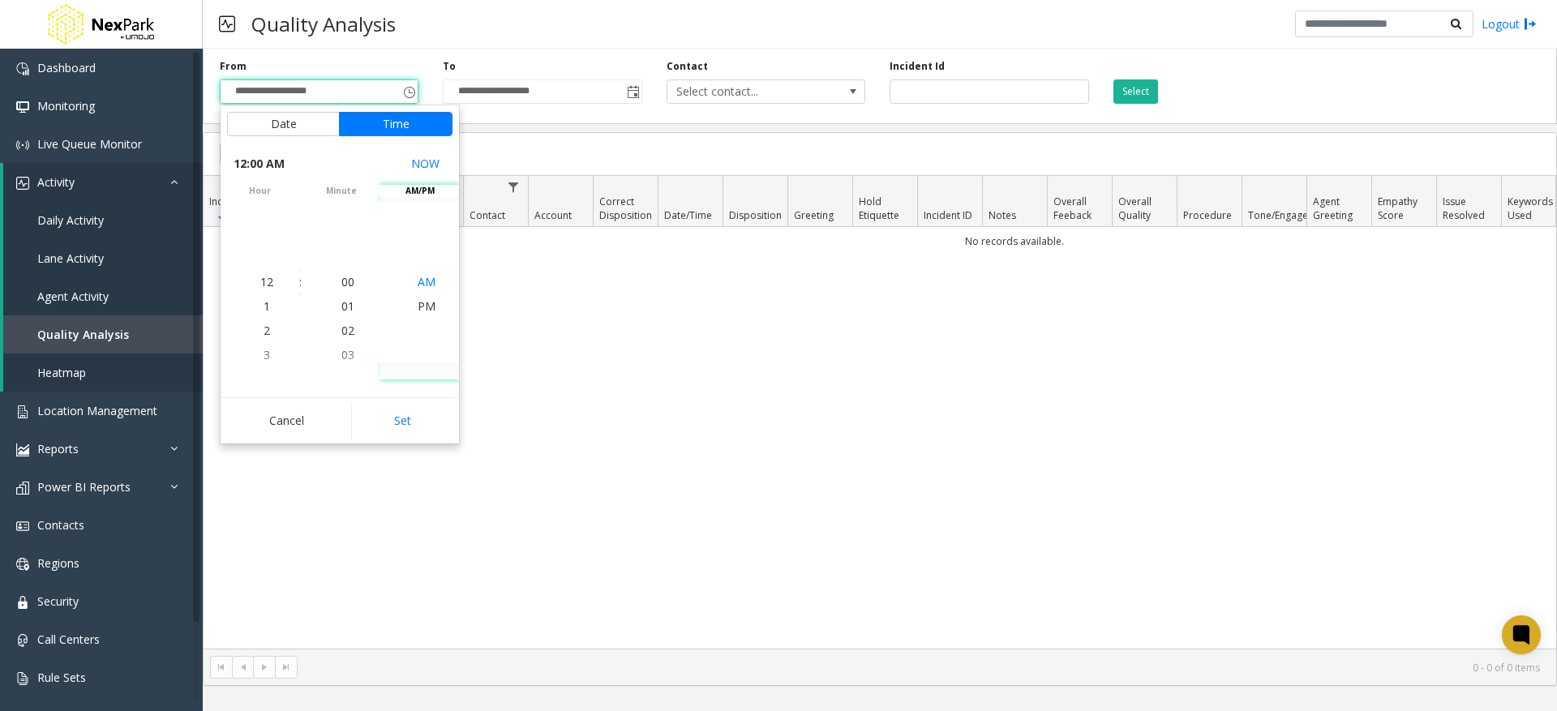
click at [432, 282] on li "AM" at bounding box center [426, 282] width 57 height 24
click at [427, 419] on button "Set" at bounding box center [402, 421] width 102 height 36
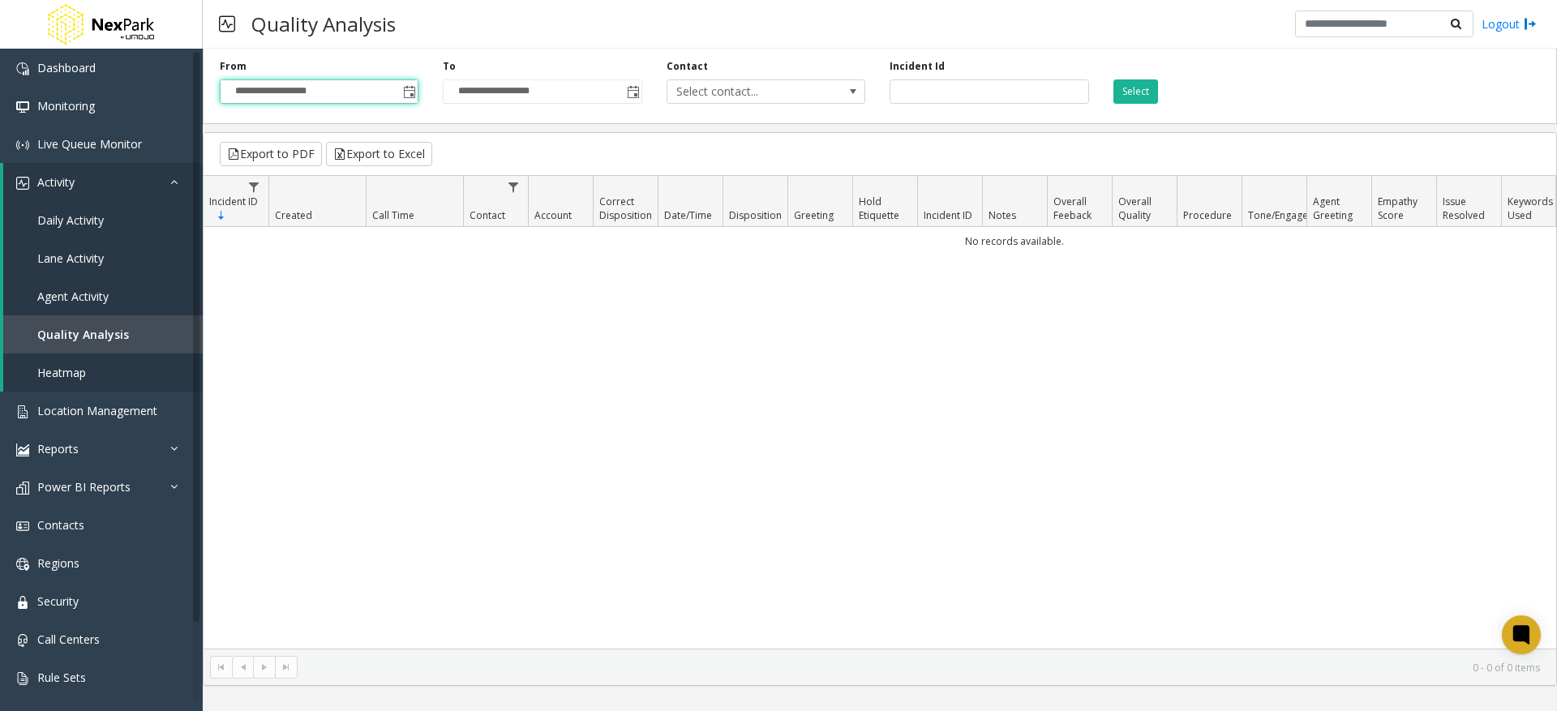
type input "**********"
click at [1137, 88] on button "Select" at bounding box center [1136, 91] width 45 height 24
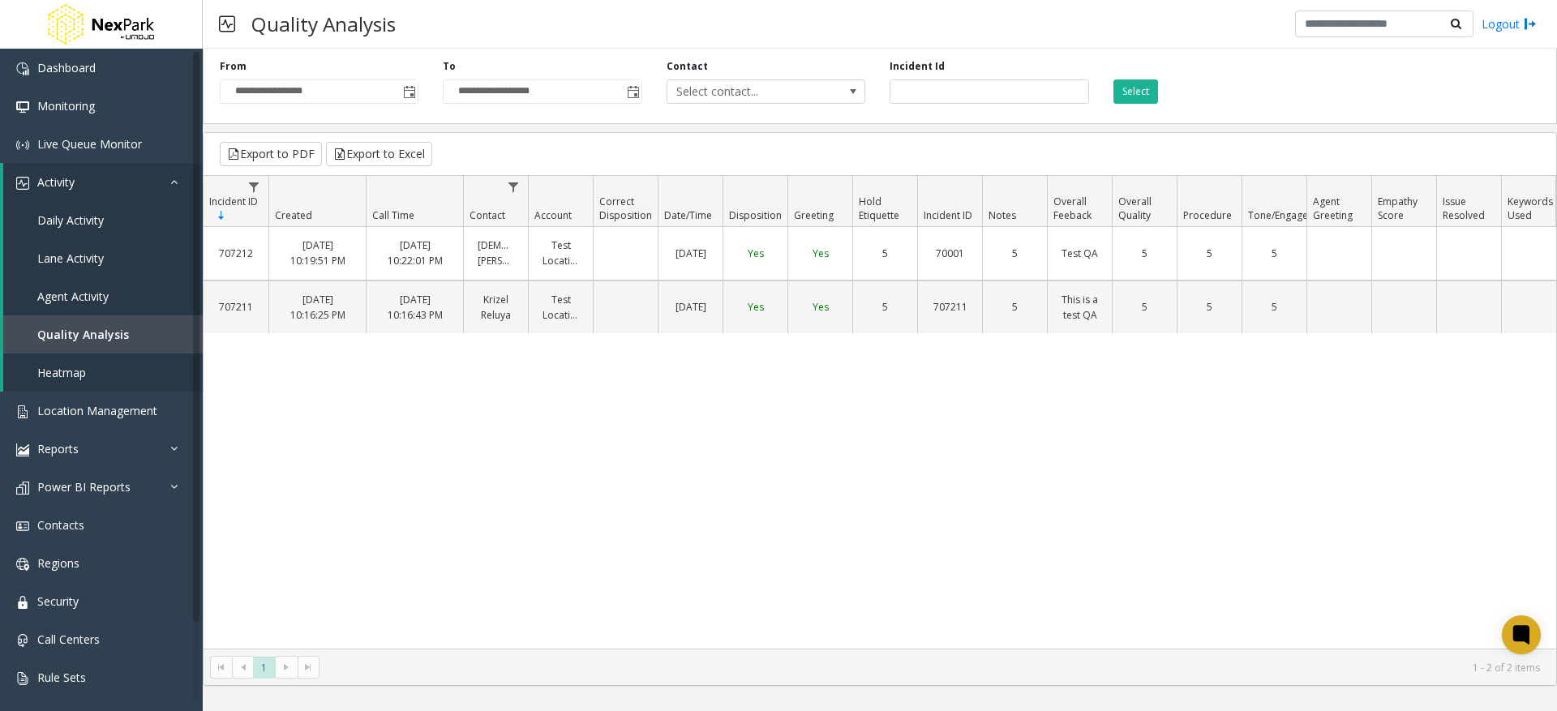
click at [823, 543] on div "707212 Sep 30 10:19:51 PM Aug 27 10:22:01 PM Allah Barte Test Location 09/30/20…" at bounding box center [880, 438] width 1353 height 422
click at [387, 148] on button "Export to Excel" at bounding box center [379, 154] width 106 height 24
click at [991, 586] on div "707212 Sep 30 10:19:51 PM Aug 27 10:22:01 PM Allah Barte Test Location 09/30/20…" at bounding box center [880, 438] width 1353 height 422
click at [655, 475] on div "707212 Sep 30 10:19:51 PM Aug 27 10:22:01 PM Allah Barte Test Location 09/30/20…" at bounding box center [880, 438] width 1353 height 422
click at [865, 501] on div "707212 Sep 30 10:19:51 PM Aug 27 10:22:01 PM Allah Barte Test Location 09/30/20…" at bounding box center [880, 438] width 1353 height 422
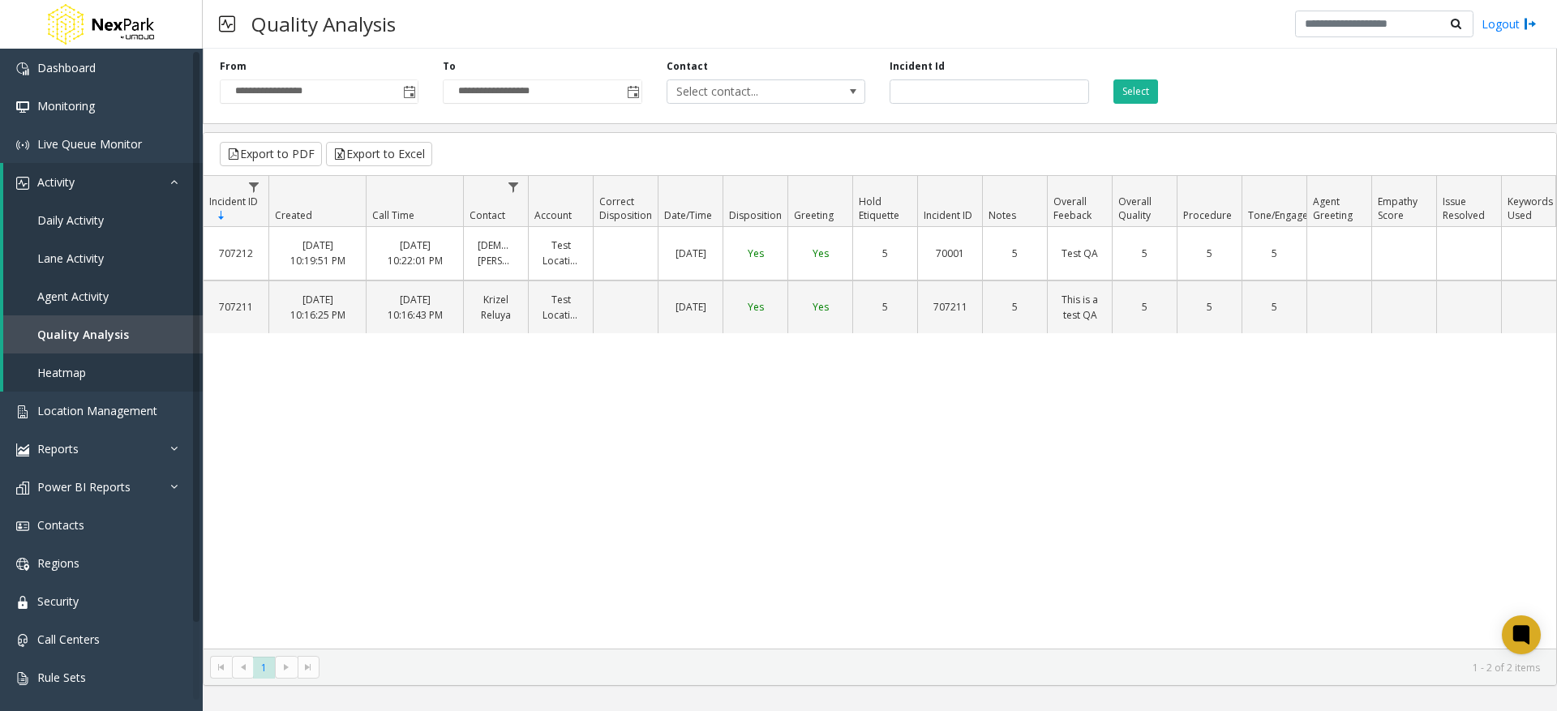
click at [831, 424] on div "707212 Sep 30 10:19:51 PM Aug 27 10:22:01 PM Allah Barte Test Location 09/30/20…" at bounding box center [880, 438] width 1353 height 422
click at [528, 445] on div "707212 Sep 30 10:19:51 PM Aug 27 10:22:01 PM Allah Barte Test Location 09/30/20…" at bounding box center [880, 438] width 1353 height 422
click at [809, 439] on div "707212 Sep 30 10:19:51 PM Aug 27 10:22:01 PM Allah Barte Test Location 09/30/20…" at bounding box center [880, 438] width 1353 height 422
click at [1052, 499] on div "707212 Sep 30 10:19:51 PM Aug 27 10:22:01 PM Allah Barte Test Location 09/30/20…" at bounding box center [880, 438] width 1353 height 422
